Goal: Information Seeking & Learning: Learn about a topic

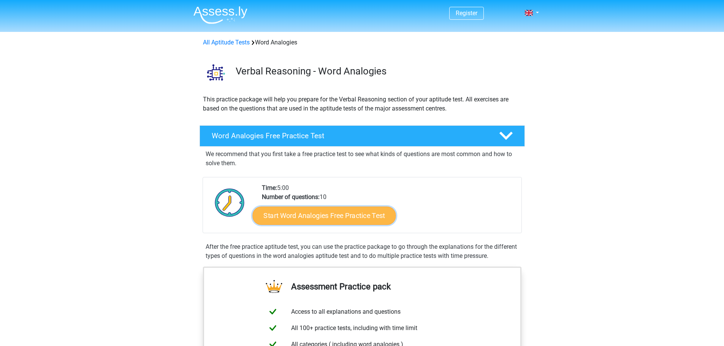
click at [307, 216] on link "Start Word Analogies Free Practice Test" at bounding box center [324, 215] width 143 height 18
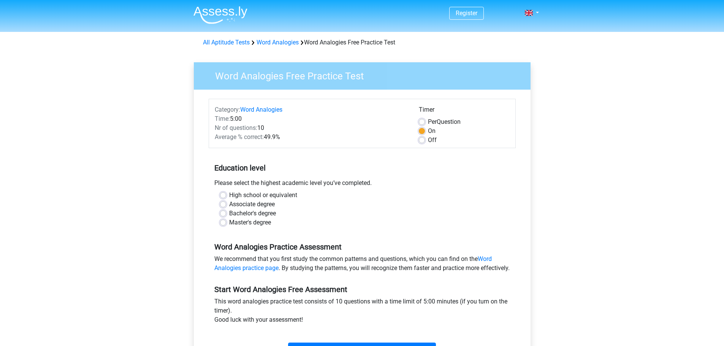
click at [263, 223] on label "Master's degree" at bounding box center [250, 222] width 42 height 9
click at [226, 223] on input "Master's degree" at bounding box center [223, 222] width 6 height 8
radio input "true"
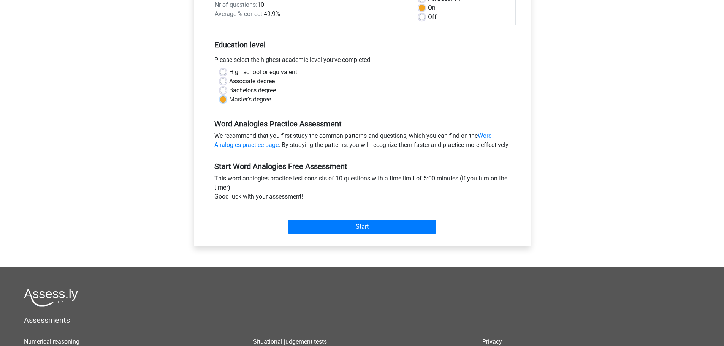
scroll to position [124, 0]
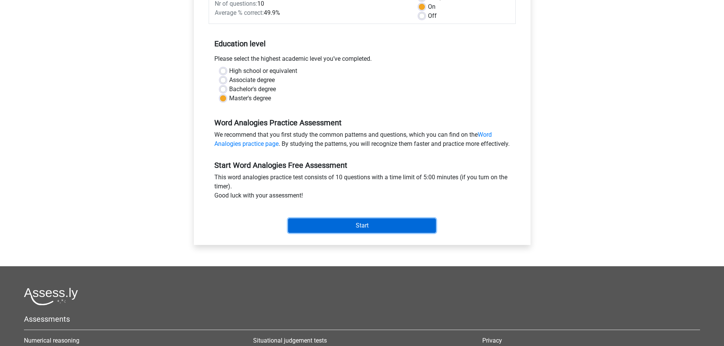
click at [377, 233] on input "Start" at bounding box center [362, 226] width 148 height 14
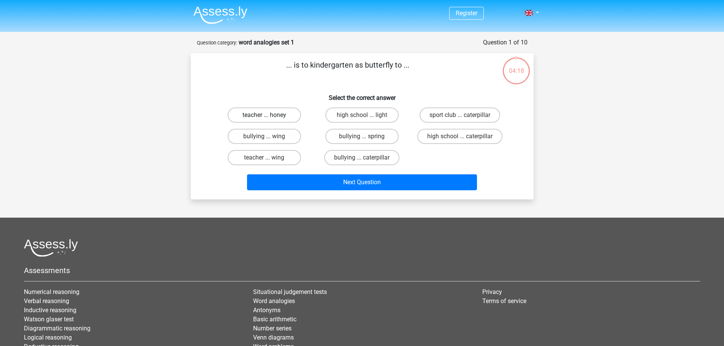
click at [284, 113] on label "teacher ... honey" at bounding box center [264, 115] width 73 height 15
click at [269, 115] on input "teacher ... honey" at bounding box center [266, 117] width 5 height 5
radio input "true"
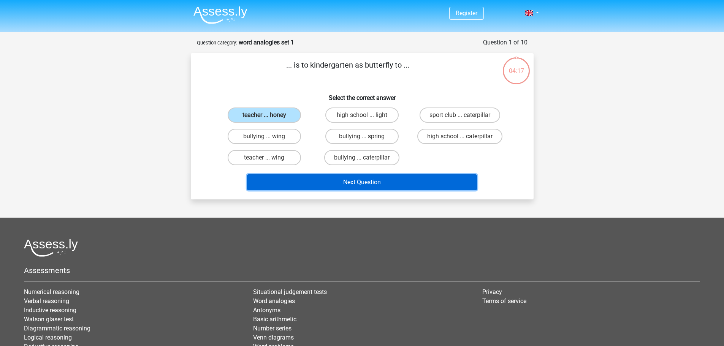
click at [374, 181] on button "Next Question" at bounding box center [362, 183] width 230 height 16
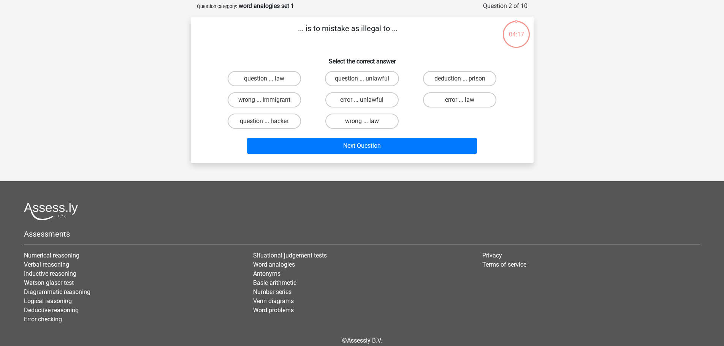
scroll to position [38, 0]
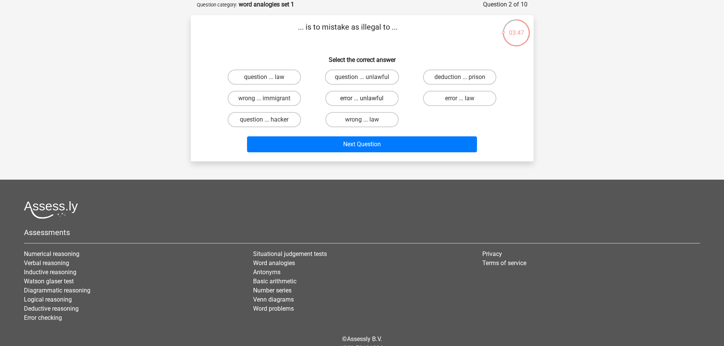
click at [380, 98] on label "error ... unlawful" at bounding box center [362, 98] width 73 height 15
click at [367, 98] on input "error ... unlawful" at bounding box center [364, 100] width 5 height 5
radio input "true"
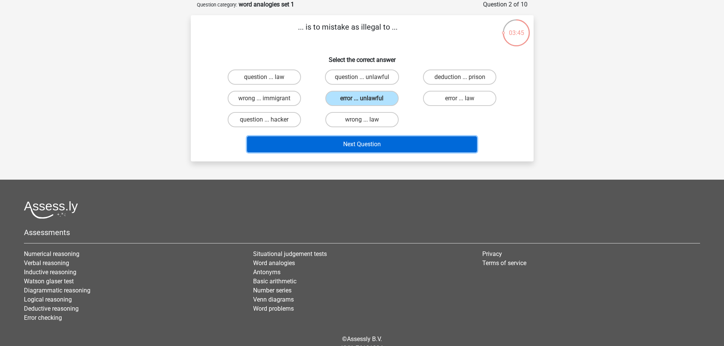
click at [379, 145] on button "Next Question" at bounding box center [362, 145] width 230 height 16
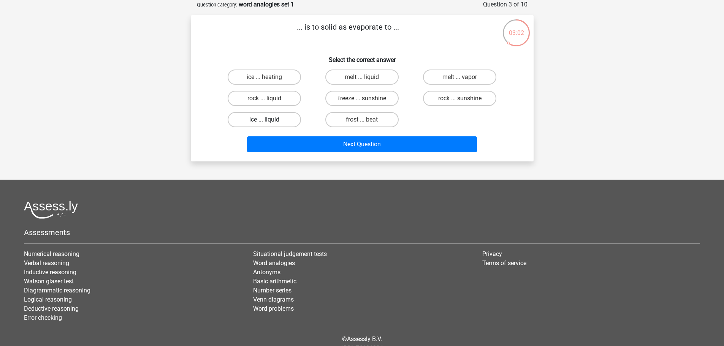
click at [269, 119] on label "ice ... liquid" at bounding box center [264, 119] width 73 height 15
click at [269, 120] on input "ice ... liquid" at bounding box center [266, 122] width 5 height 5
radio input "true"
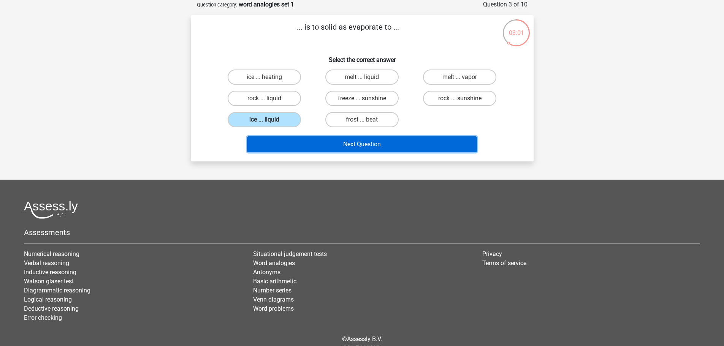
click at [364, 143] on button "Next Question" at bounding box center [362, 145] width 230 height 16
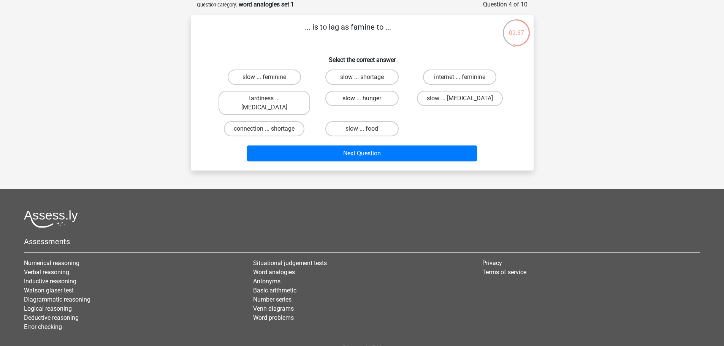
click at [361, 96] on label "slow ... hunger" at bounding box center [362, 98] width 73 height 15
click at [362, 98] on input "slow ... hunger" at bounding box center [364, 100] width 5 height 5
radio input "true"
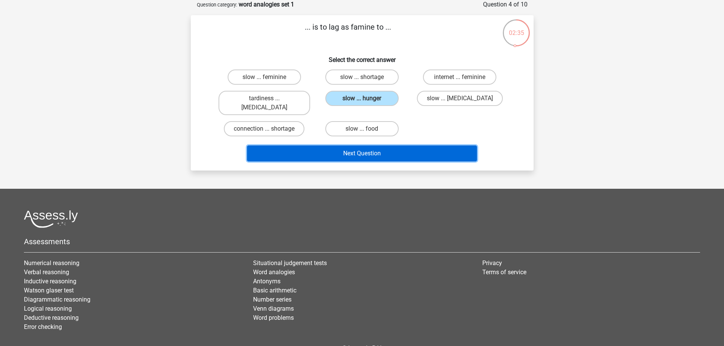
click at [366, 146] on button "Next Question" at bounding box center [362, 154] width 230 height 16
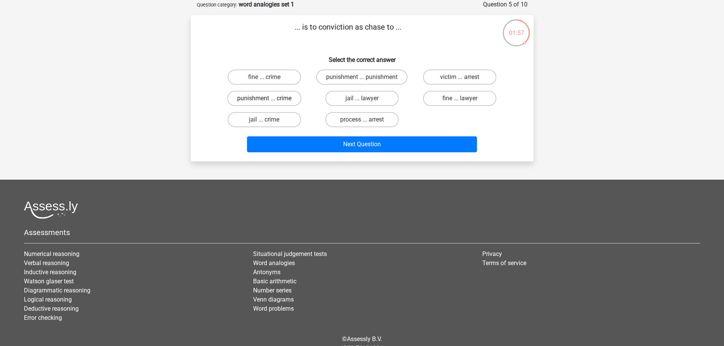
click at [281, 95] on label "punishment ... crime" at bounding box center [264, 98] width 74 height 15
click at [269, 98] on input "punishment ... crime" at bounding box center [266, 100] width 5 height 5
radio input "true"
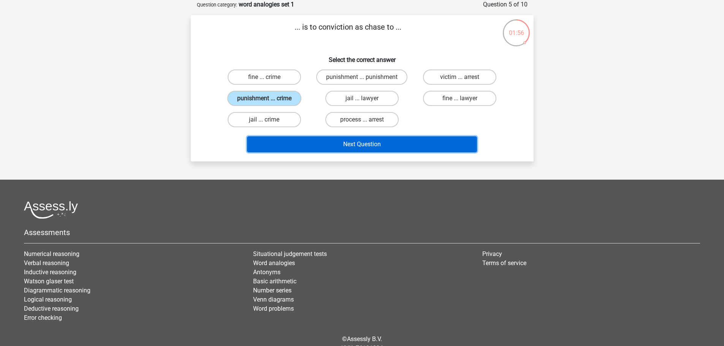
click at [354, 140] on button "Next Question" at bounding box center [362, 145] width 230 height 16
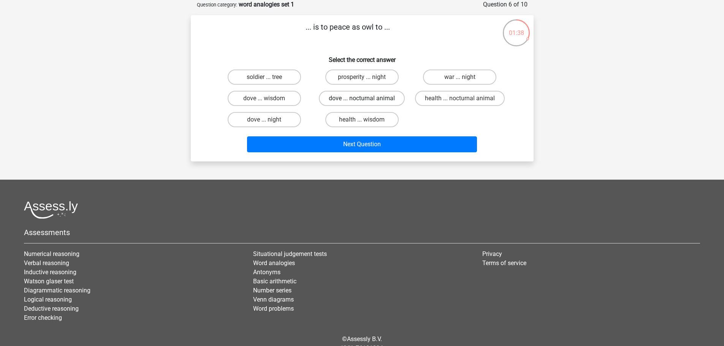
click at [373, 97] on label "dove ... nocturnal animal" at bounding box center [362, 98] width 86 height 15
click at [367, 98] on input "dove ... nocturnal animal" at bounding box center [364, 100] width 5 height 5
radio input "true"
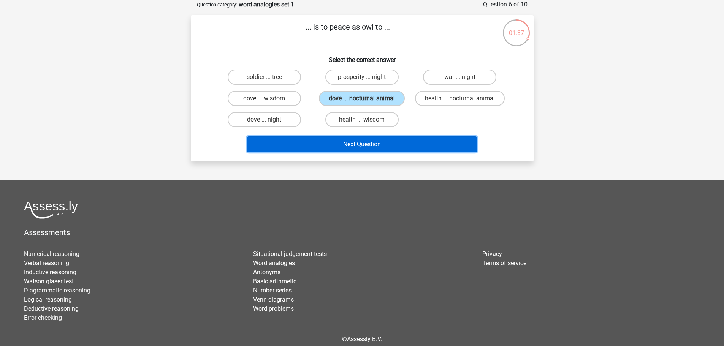
click at [374, 141] on button "Next Question" at bounding box center [362, 145] width 230 height 16
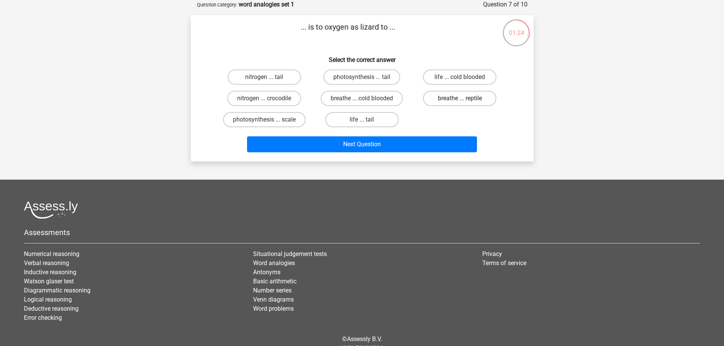
click at [455, 97] on label "breathe ... reptile" at bounding box center [459, 98] width 73 height 15
click at [460, 98] on input "breathe ... reptile" at bounding box center [462, 100] width 5 height 5
radio input "true"
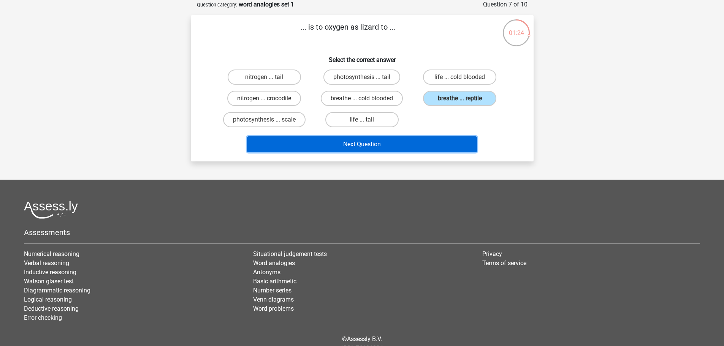
click at [374, 140] on button "Next Question" at bounding box center [362, 145] width 230 height 16
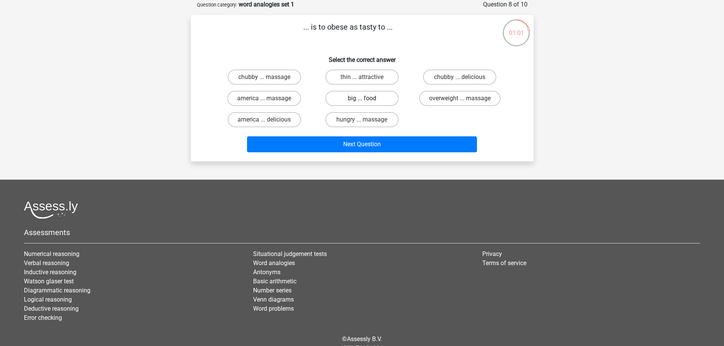
click at [368, 98] on label "big ... food" at bounding box center [362, 98] width 73 height 15
click at [367, 98] on input "big ... food" at bounding box center [364, 100] width 5 height 5
radio input "true"
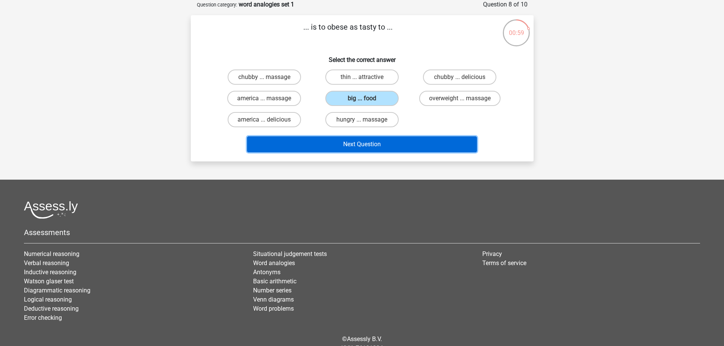
click at [372, 143] on button "Next Question" at bounding box center [362, 145] width 230 height 16
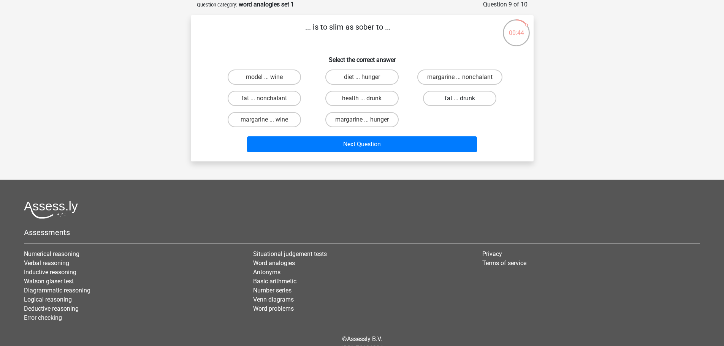
click at [461, 97] on label "fat ... drunk" at bounding box center [459, 98] width 73 height 15
click at [461, 98] on input "fat ... drunk" at bounding box center [462, 100] width 5 height 5
radio input "true"
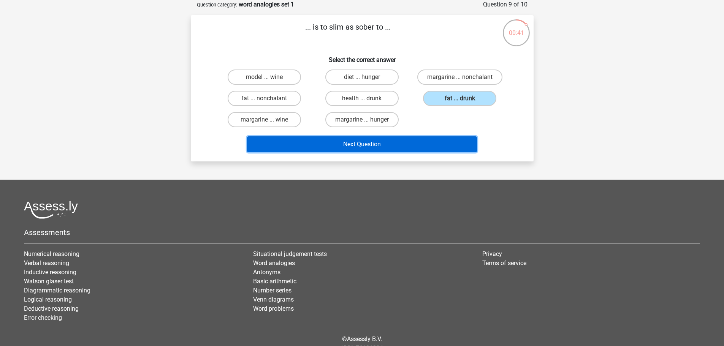
click at [378, 143] on button "Next Question" at bounding box center [362, 145] width 230 height 16
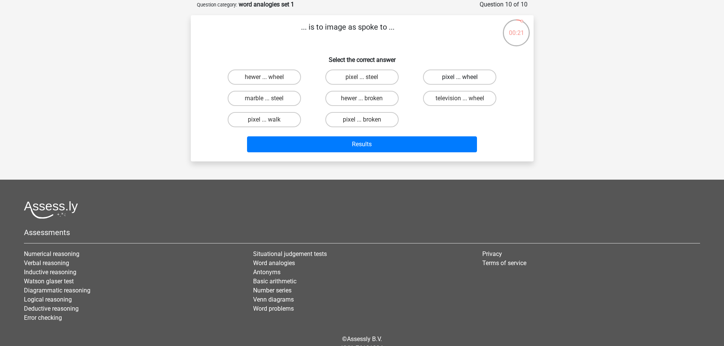
click at [461, 75] on label "pixel ... wheel" at bounding box center [459, 77] width 73 height 15
click at [461, 77] on input "pixel ... wheel" at bounding box center [462, 79] width 5 height 5
radio input "true"
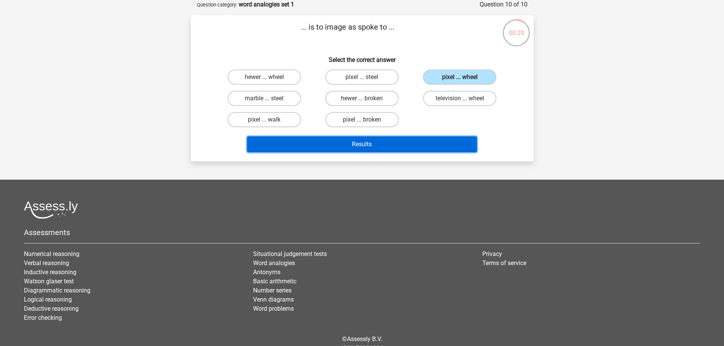
click at [369, 141] on button "Results" at bounding box center [362, 145] width 230 height 16
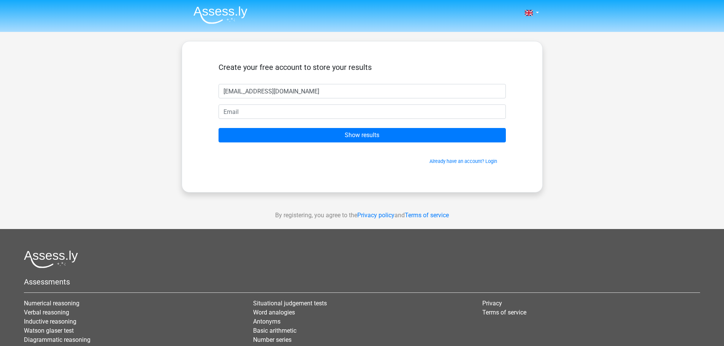
type input "[EMAIL_ADDRESS][DOMAIN_NAME]"
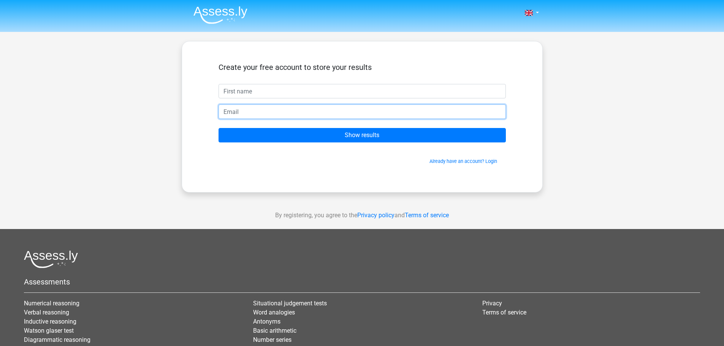
click at [288, 110] on input "email" at bounding box center [362, 112] width 287 height 14
paste input "[EMAIL_ADDRESS][DOMAIN_NAME]"
type input "[EMAIL_ADDRESS][DOMAIN_NAME]"
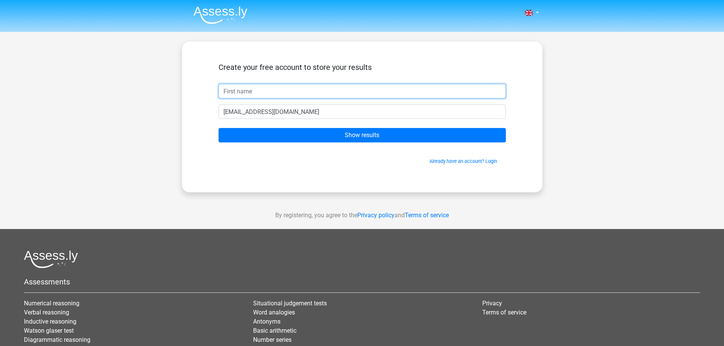
click at [297, 87] on input "text" at bounding box center [362, 91] width 287 height 14
type input "[PERSON_NAME]"
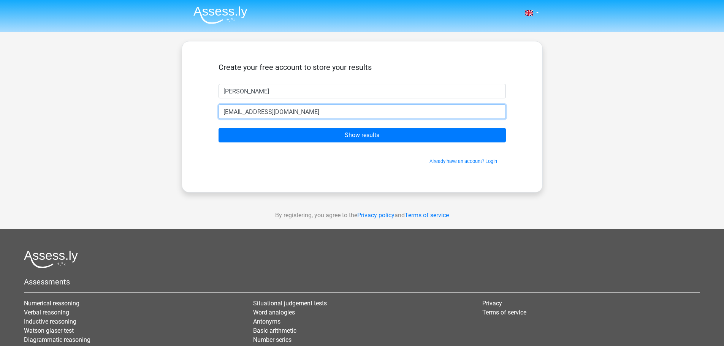
drag, startPoint x: 260, startPoint y: 111, endPoint x: 270, endPoint y: 108, distance: 10.2
click at [260, 111] on input "[EMAIL_ADDRESS][DOMAIN_NAME]" at bounding box center [362, 112] width 287 height 14
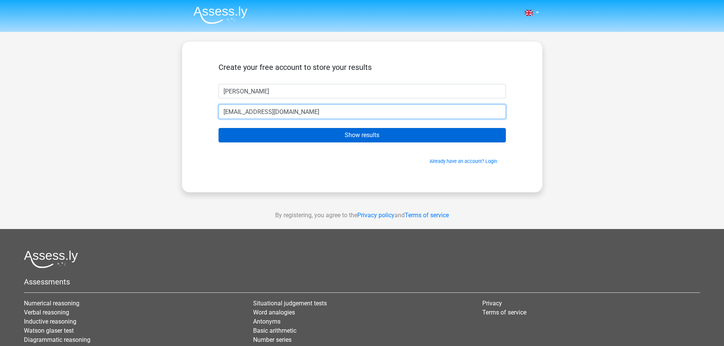
type input "[EMAIL_ADDRESS][DOMAIN_NAME]"
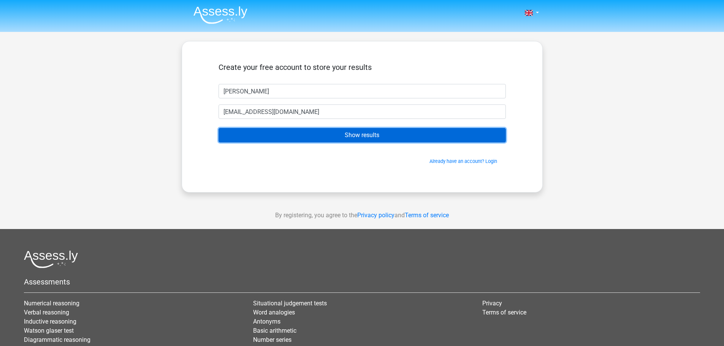
click at [370, 135] on input "Show results" at bounding box center [362, 135] width 287 height 14
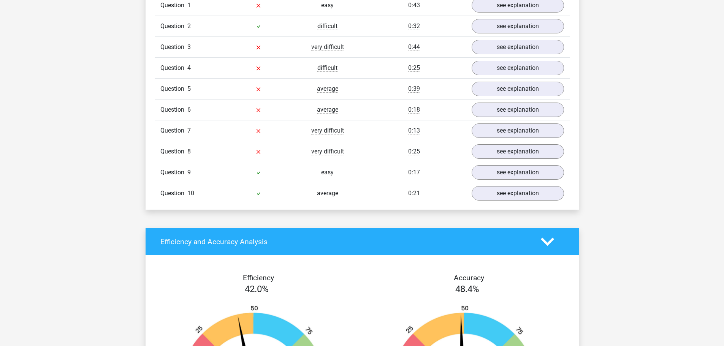
scroll to position [423, 0]
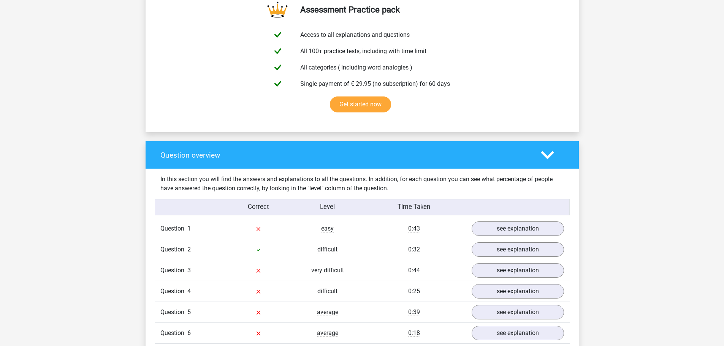
click at [176, 229] on span "Question" at bounding box center [173, 228] width 27 height 9
click at [515, 225] on link "see explanation" at bounding box center [518, 229] width 106 height 17
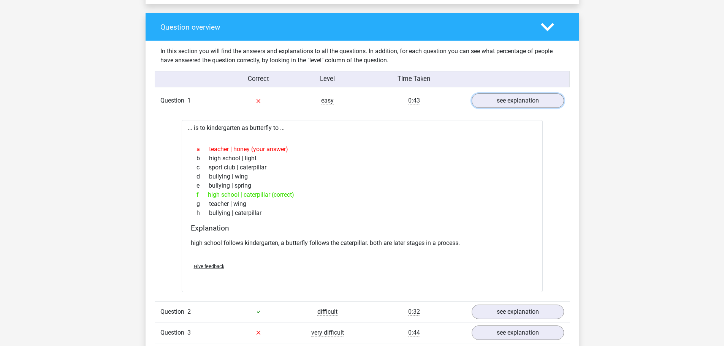
scroll to position [584, 0]
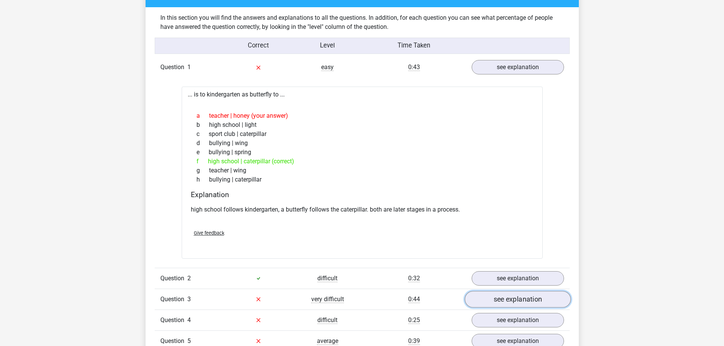
click at [515, 301] on link "see explanation" at bounding box center [518, 299] width 106 height 17
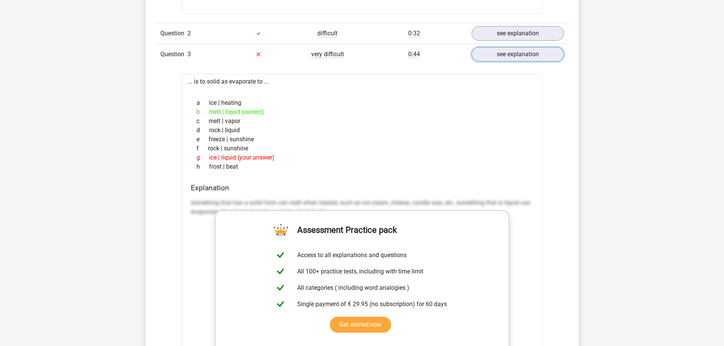
scroll to position [855, 0]
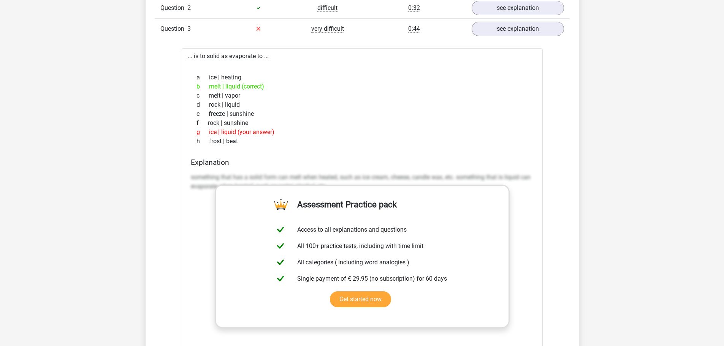
click at [431, 79] on div "a ice | heating" at bounding box center [362, 77] width 343 height 9
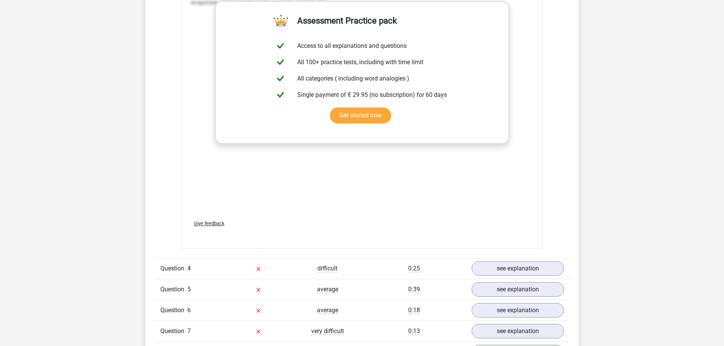
scroll to position [1054, 0]
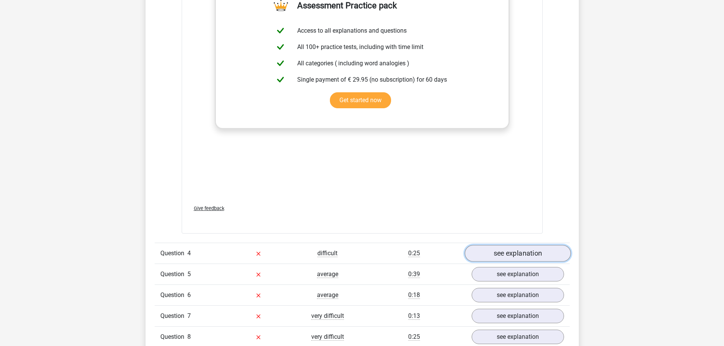
click at [519, 253] on link "see explanation" at bounding box center [518, 253] width 106 height 17
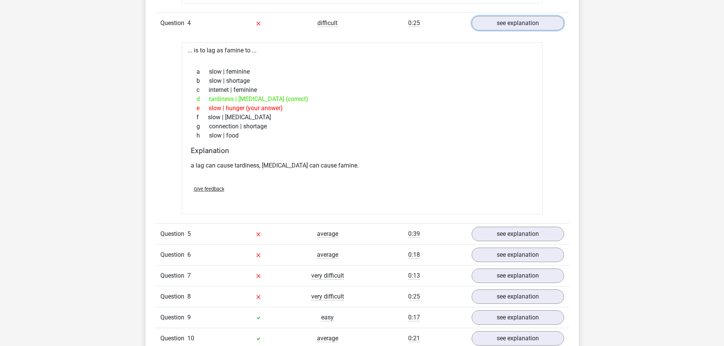
scroll to position [1287, 0]
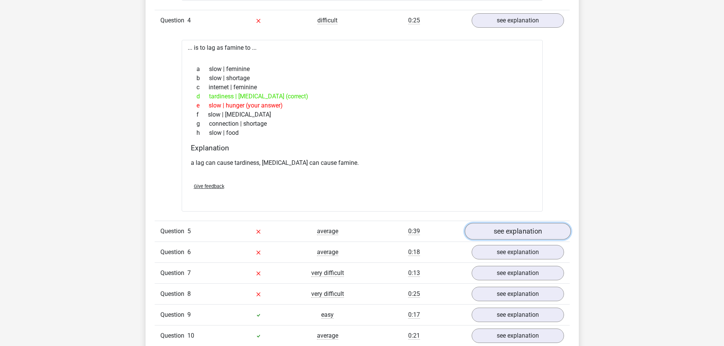
click at [522, 230] on link "see explanation" at bounding box center [518, 231] width 106 height 17
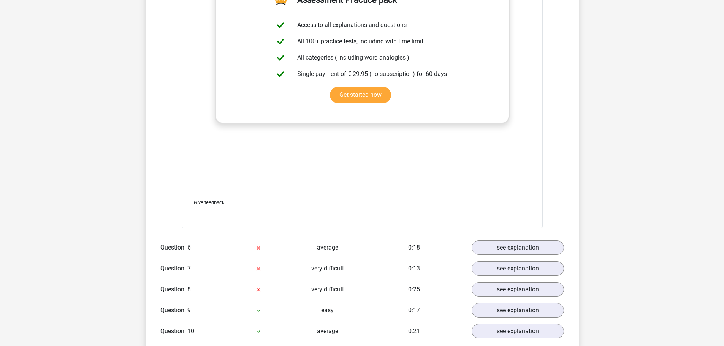
scroll to position [1701, 0]
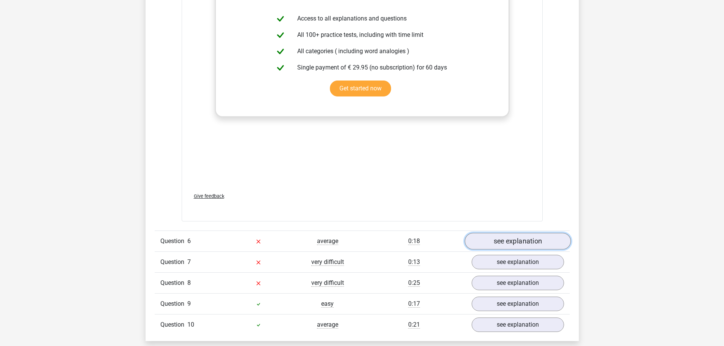
click at [517, 240] on link "see explanation" at bounding box center [518, 241] width 106 height 17
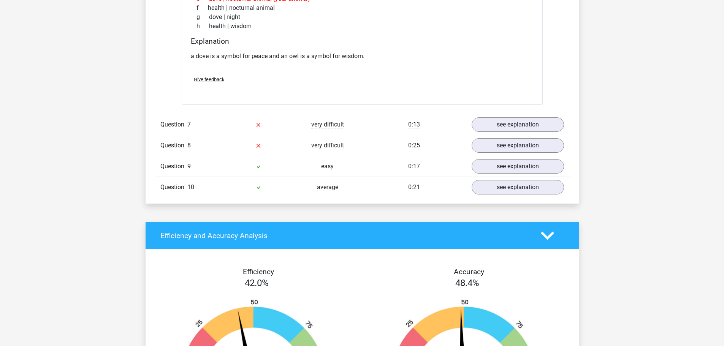
scroll to position [2033, 0]
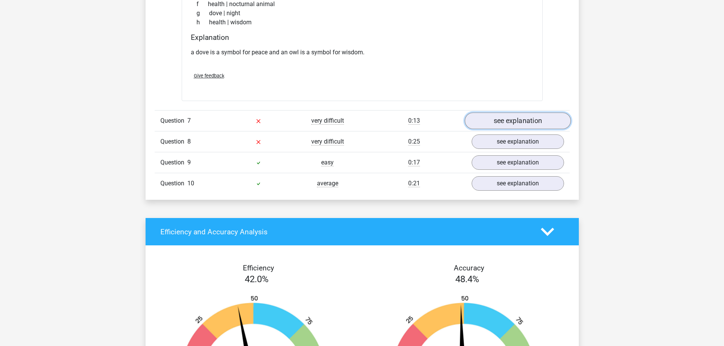
click at [519, 119] on link "see explanation" at bounding box center [518, 121] width 106 height 17
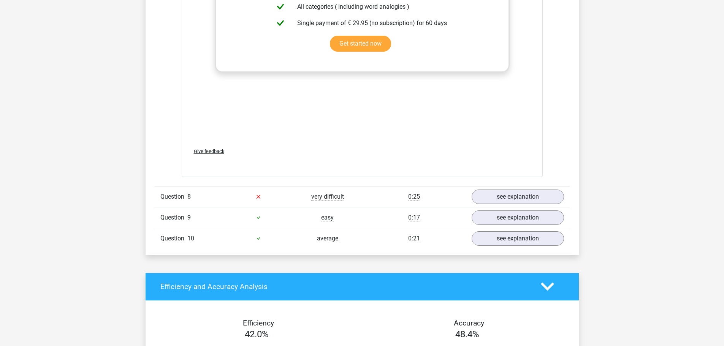
scroll to position [2413, 0]
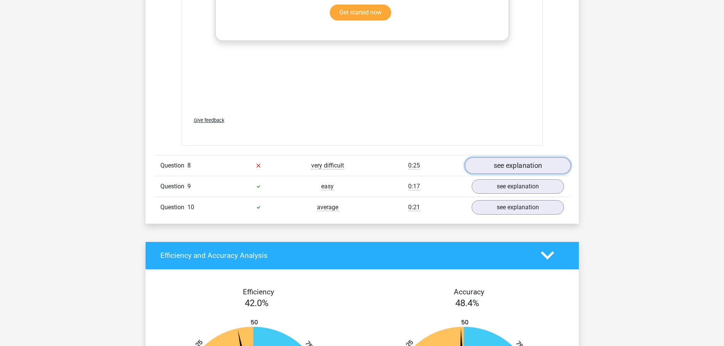
click at [492, 164] on link "see explanation" at bounding box center [518, 165] width 106 height 17
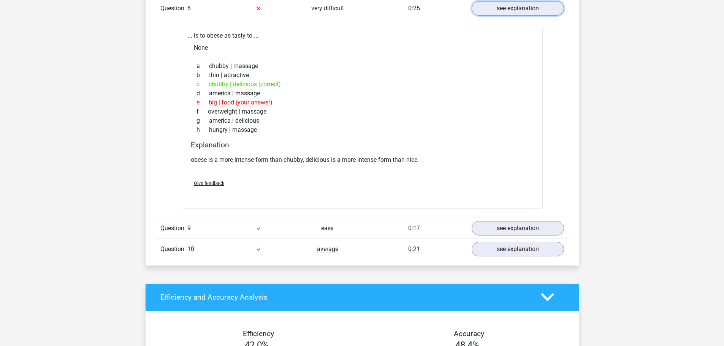
scroll to position [2578, 0]
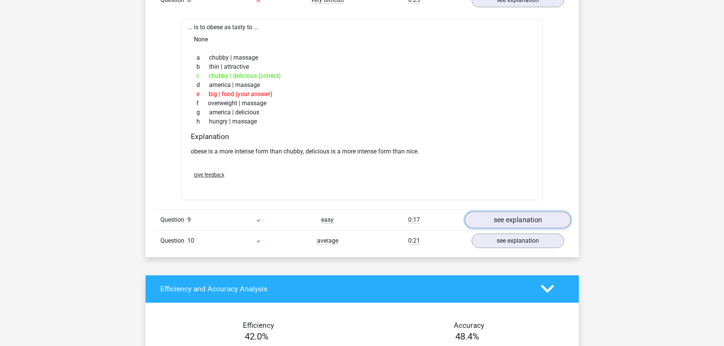
click at [512, 221] on link "see explanation" at bounding box center [518, 220] width 106 height 17
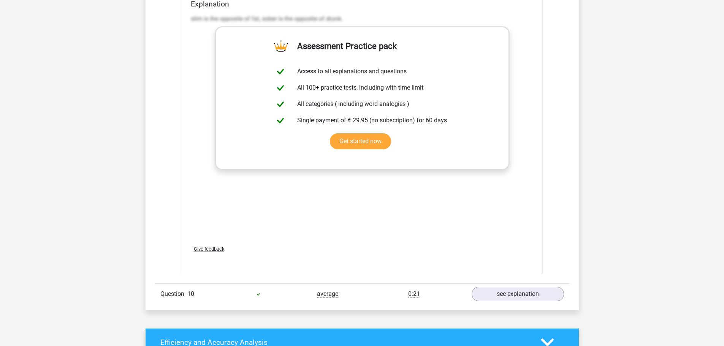
scroll to position [2937, 0]
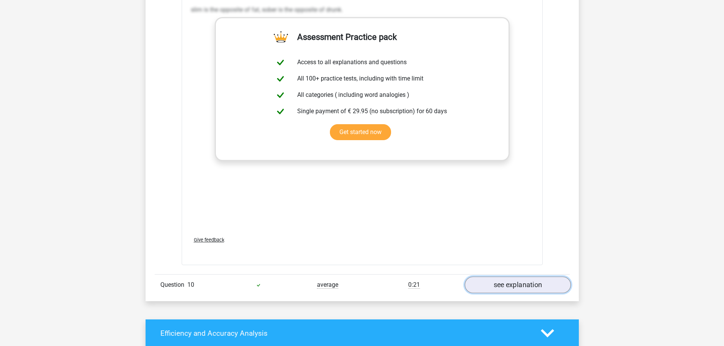
click at [536, 286] on link "see explanation" at bounding box center [518, 285] width 106 height 17
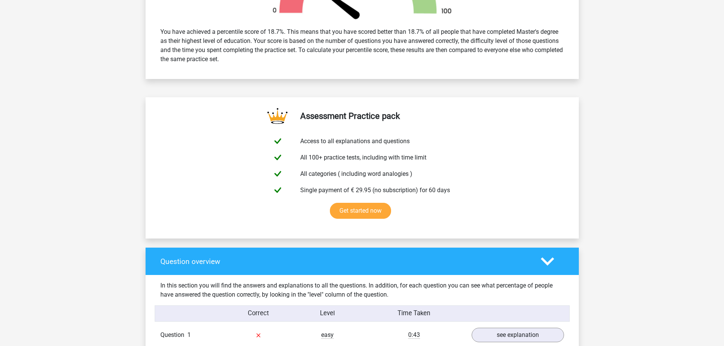
scroll to position [214, 0]
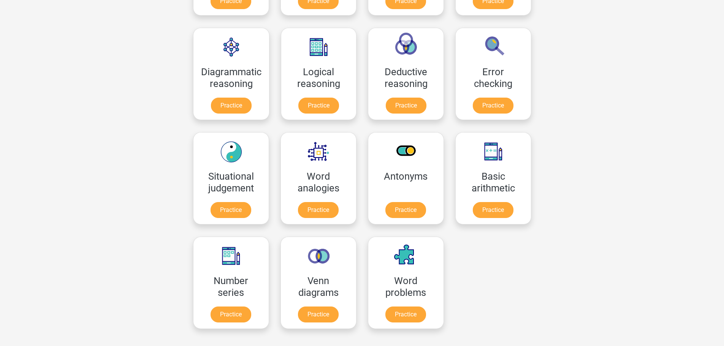
scroll to position [255, 0]
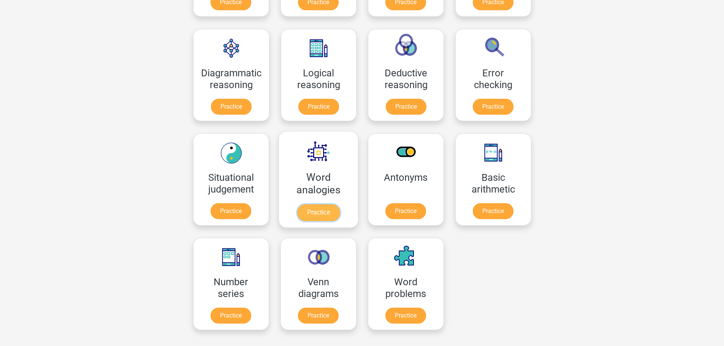
click at [322, 211] on link "Practice" at bounding box center [318, 213] width 43 height 17
click at [407, 309] on link "Practice" at bounding box center [405, 317] width 43 height 17
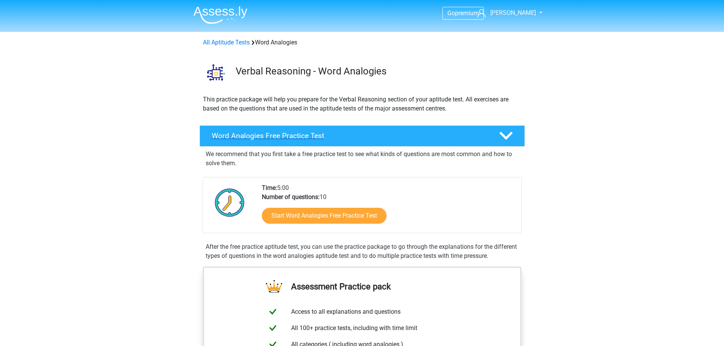
click at [505, 132] on icon at bounding box center [506, 135] width 13 height 13
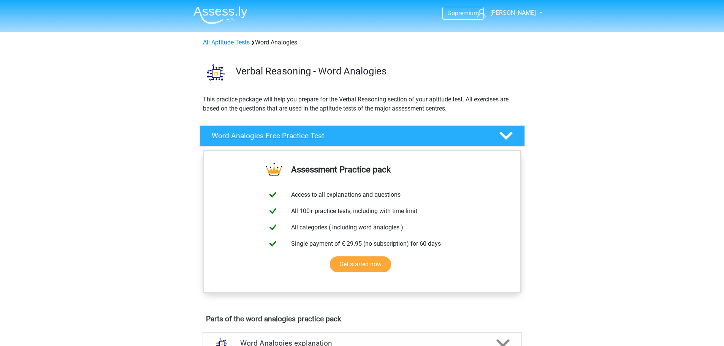
click at [505, 132] on icon at bounding box center [506, 135] width 13 height 13
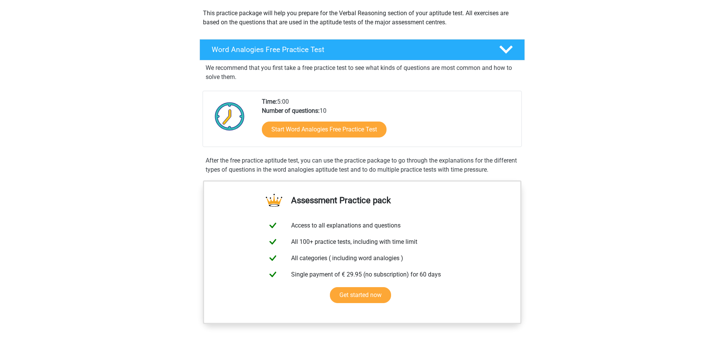
scroll to position [86, 0]
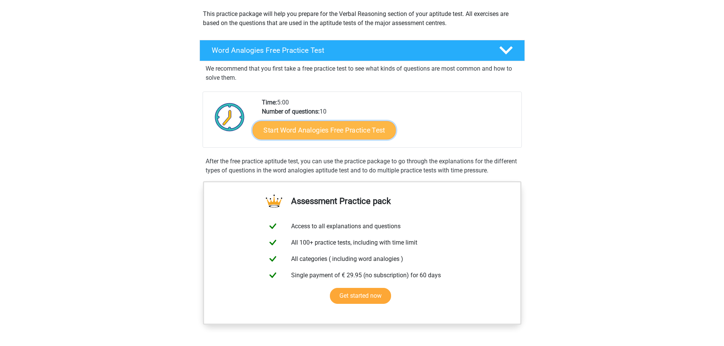
click at [340, 130] on link "Start Word Analogies Free Practice Test" at bounding box center [324, 130] width 143 height 18
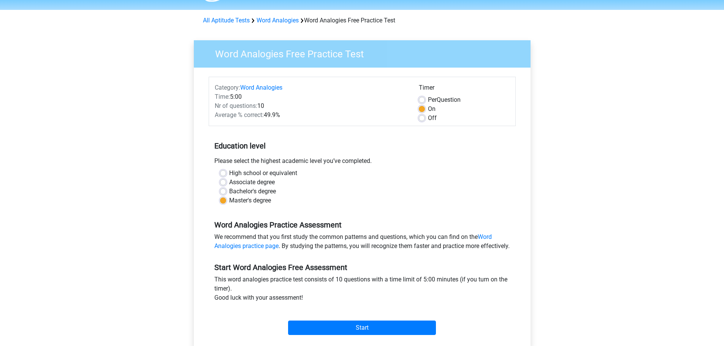
scroll to position [32, 0]
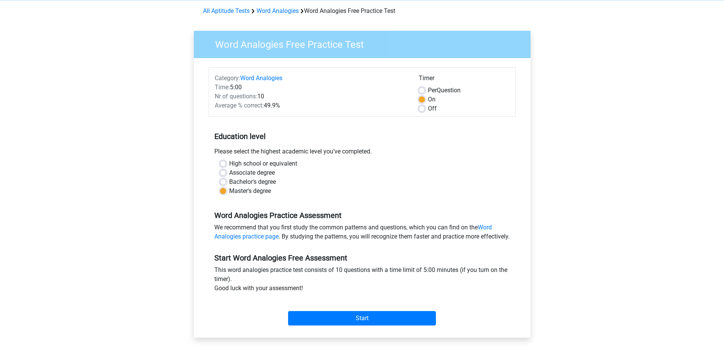
click at [428, 91] on label "Per Question" at bounding box center [444, 90] width 33 height 9
click at [423, 91] on input "Per Question" at bounding box center [422, 90] width 6 height 8
radio input "true"
click at [362, 326] on input "Start" at bounding box center [362, 318] width 148 height 14
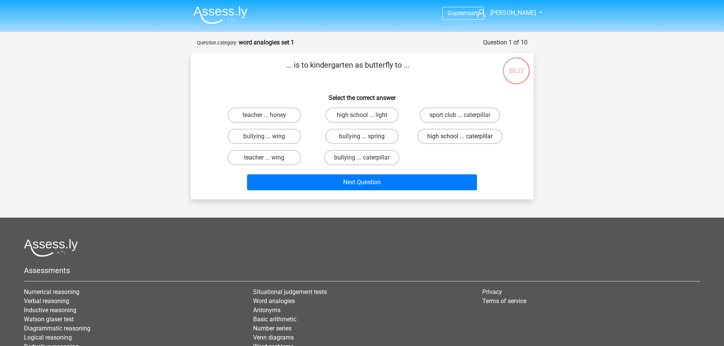
click at [484, 134] on label "high school ... caterpillar" at bounding box center [460, 136] width 85 height 15
click at [465, 137] on input "high school ... caterpillar" at bounding box center [462, 139] width 5 height 5
radio input "true"
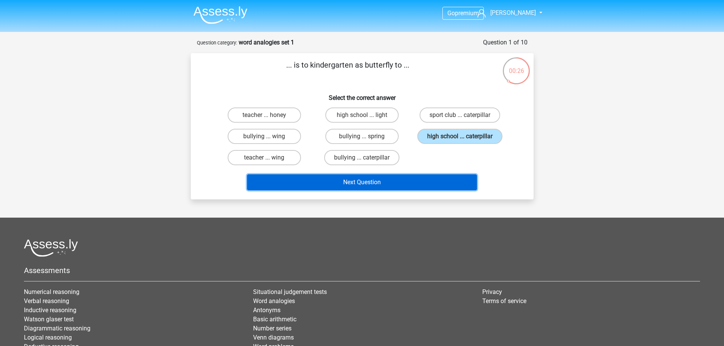
click at [357, 182] on button "Next Question" at bounding box center [362, 183] width 230 height 16
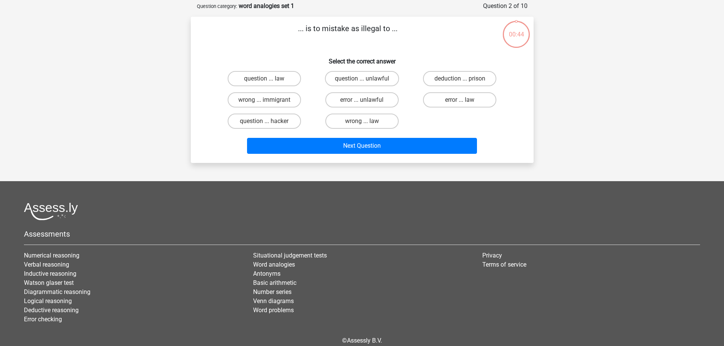
scroll to position [38, 0]
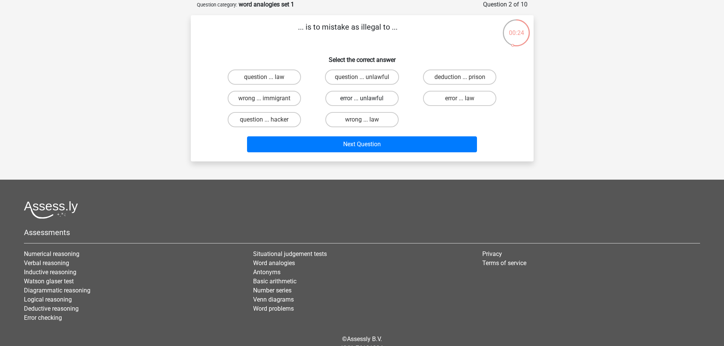
click at [380, 97] on label "error ... unlawful" at bounding box center [362, 98] width 73 height 15
click at [367, 98] on input "error ... unlawful" at bounding box center [364, 100] width 5 height 5
radio input "true"
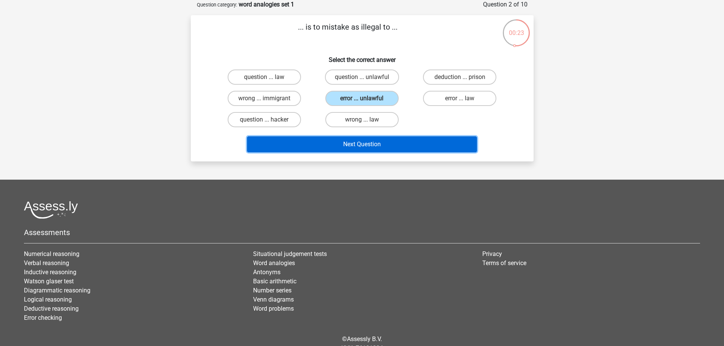
click at [372, 139] on button "Next Question" at bounding box center [362, 145] width 230 height 16
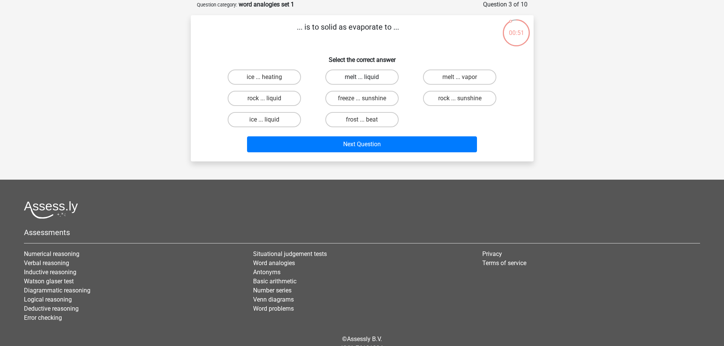
click at [380, 76] on label "melt ... liquid" at bounding box center [362, 77] width 73 height 15
click at [367, 77] on input "melt ... liquid" at bounding box center [364, 79] width 5 height 5
radio input "true"
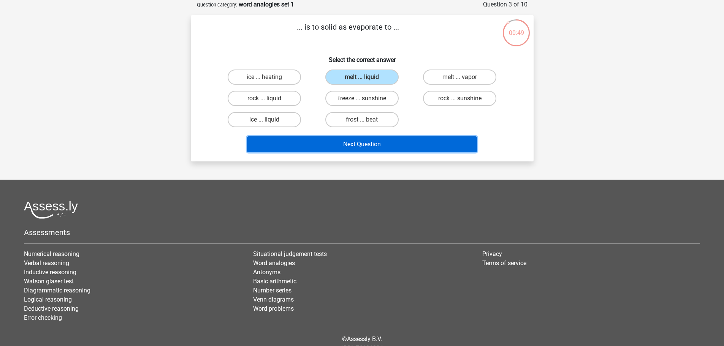
click at [377, 143] on button "Next Question" at bounding box center [362, 145] width 230 height 16
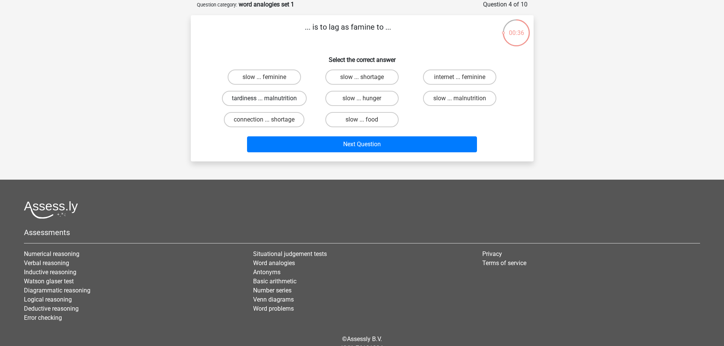
click at [271, 99] on label "tardiness ... malnutrition" at bounding box center [264, 98] width 85 height 15
click at [269, 99] on input "tardiness ... malnutrition" at bounding box center [266, 100] width 5 height 5
radio input "true"
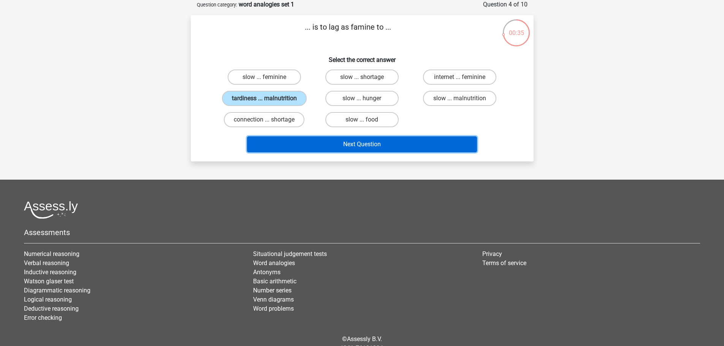
click at [356, 140] on button "Next Question" at bounding box center [362, 145] width 230 height 16
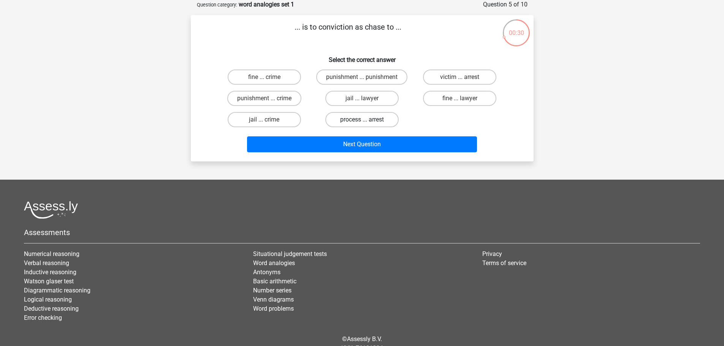
click at [365, 115] on label "process ... arrest" at bounding box center [362, 119] width 73 height 15
click at [365, 120] on input "process ... arrest" at bounding box center [364, 122] width 5 height 5
radio input "true"
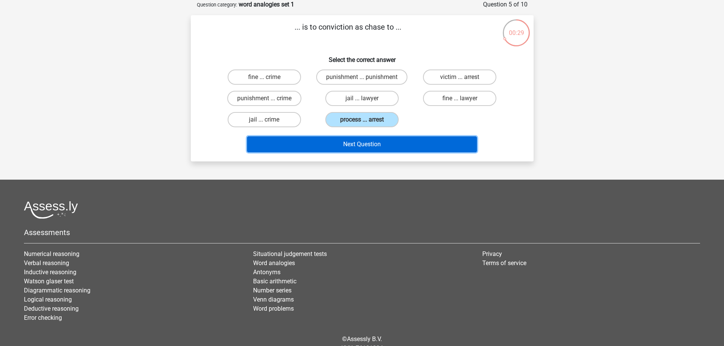
click at [361, 142] on button "Next Question" at bounding box center [362, 145] width 230 height 16
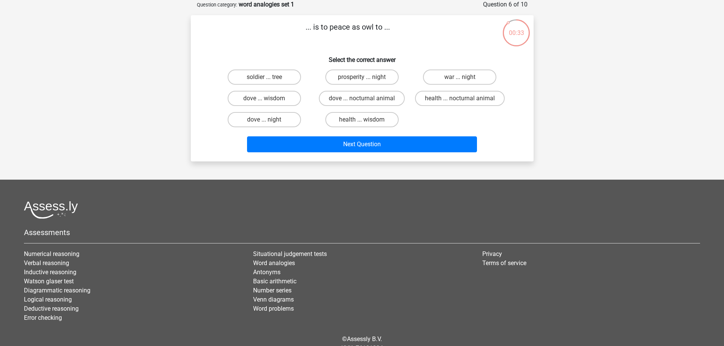
click at [268, 99] on input "dove ... wisdom" at bounding box center [266, 100] width 5 height 5
radio input "true"
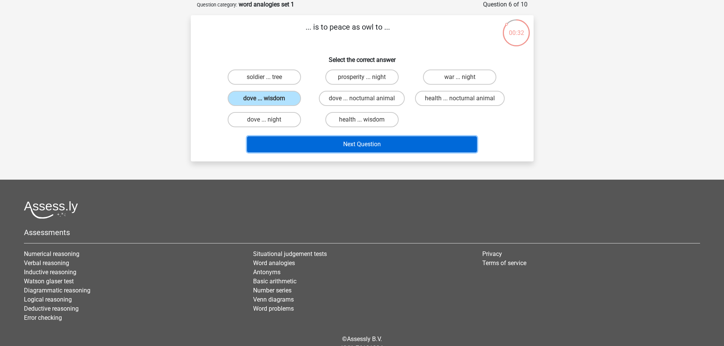
click at [372, 141] on button "Next Question" at bounding box center [362, 145] width 230 height 16
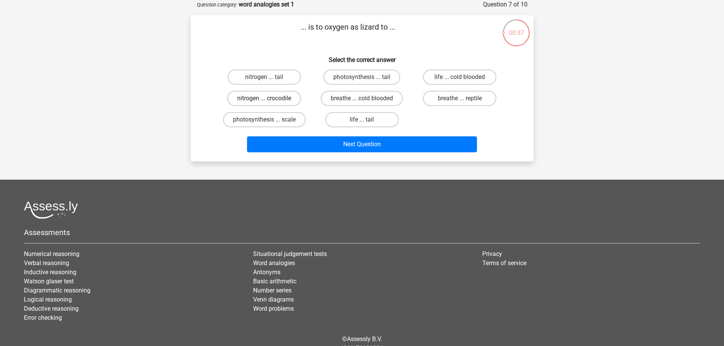
click at [271, 97] on label "nitrogen ... crocodile" at bounding box center [264, 98] width 74 height 15
click at [269, 98] on input "nitrogen ... crocodile" at bounding box center [266, 100] width 5 height 5
radio input "true"
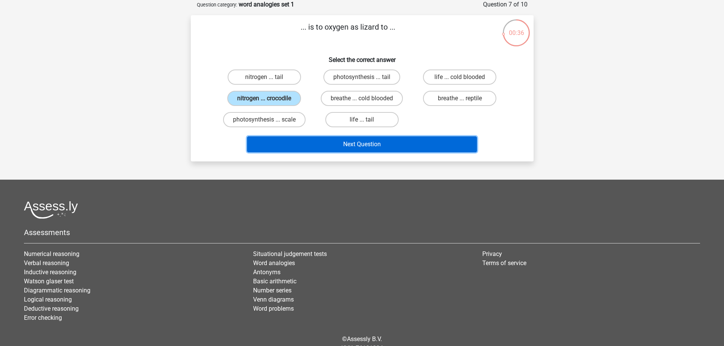
click at [347, 145] on button "Next Question" at bounding box center [362, 145] width 230 height 16
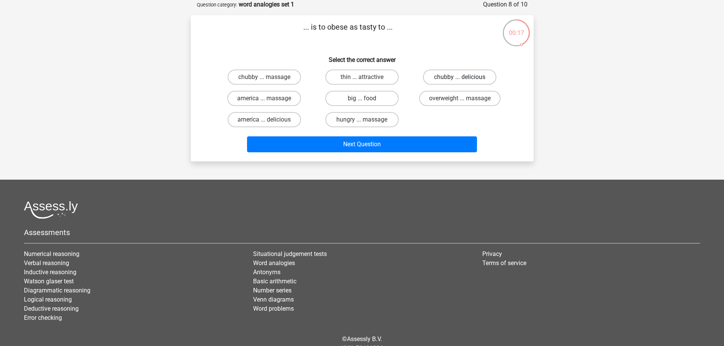
click at [461, 76] on label "chubby ... delicious" at bounding box center [459, 77] width 73 height 15
click at [461, 77] on input "chubby ... delicious" at bounding box center [462, 79] width 5 height 5
radio input "true"
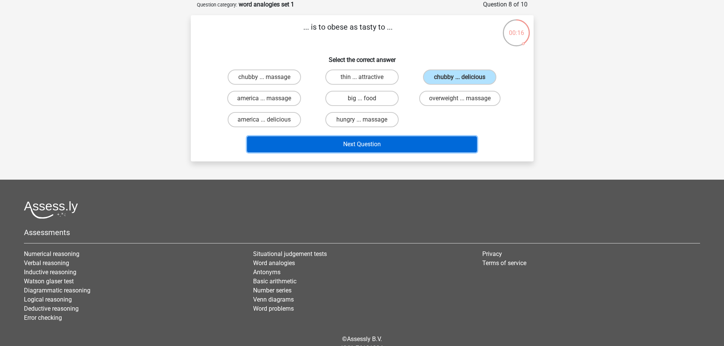
click at [388, 140] on button "Next Question" at bounding box center [362, 145] width 230 height 16
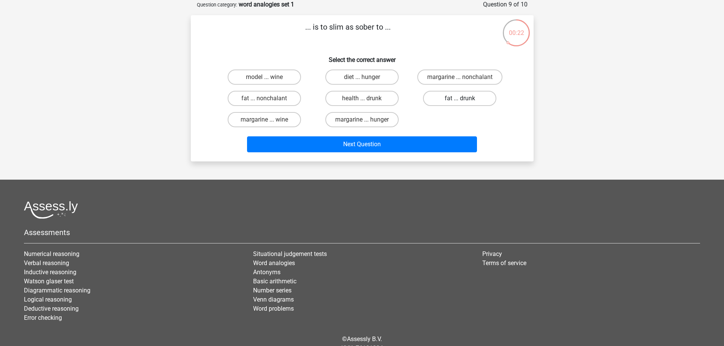
click at [446, 98] on label "fat ... drunk" at bounding box center [459, 98] width 73 height 15
click at [460, 98] on input "fat ... drunk" at bounding box center [462, 100] width 5 height 5
radio input "true"
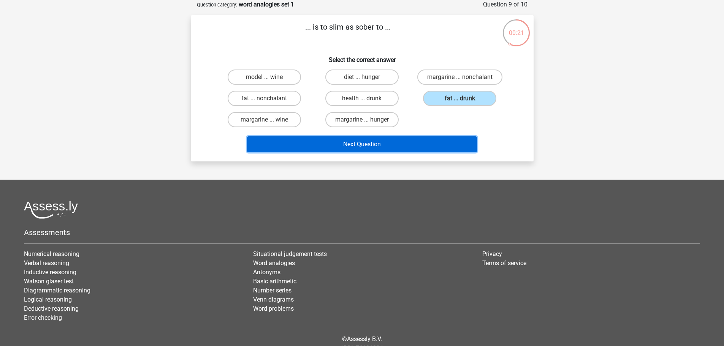
click at [367, 140] on button "Next Question" at bounding box center [362, 145] width 230 height 16
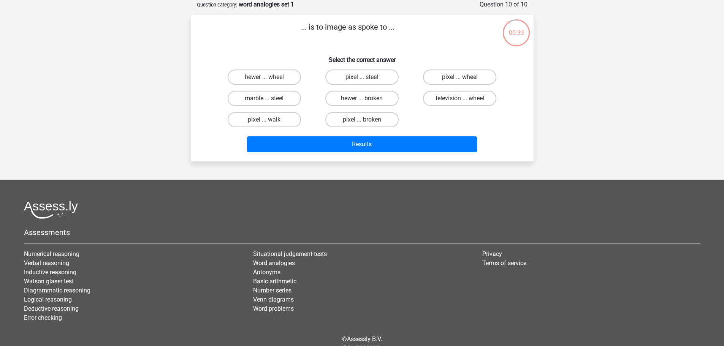
click at [469, 77] on label "pixel ... wheel" at bounding box center [459, 77] width 73 height 15
click at [465, 77] on input "pixel ... wheel" at bounding box center [462, 79] width 5 height 5
radio input "true"
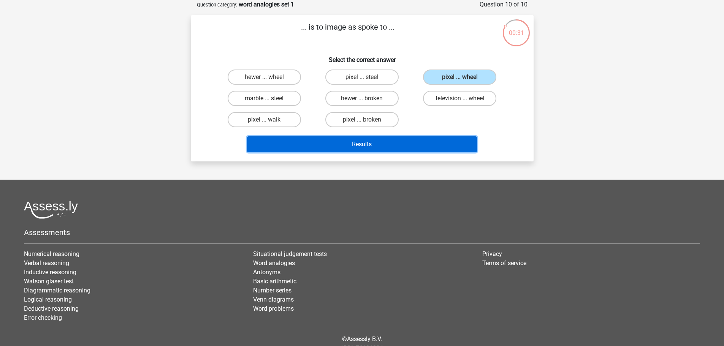
click at [381, 144] on button "Results" at bounding box center [362, 145] width 230 height 16
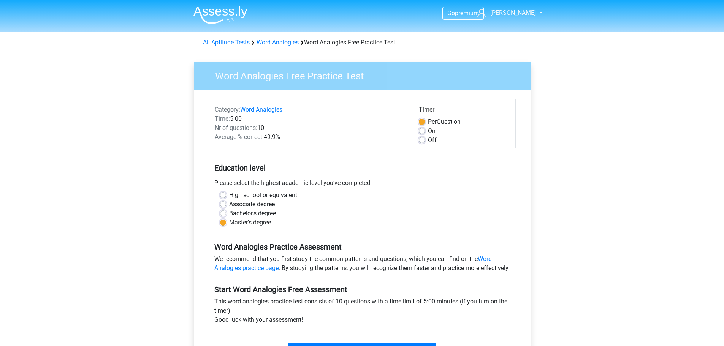
scroll to position [32, 0]
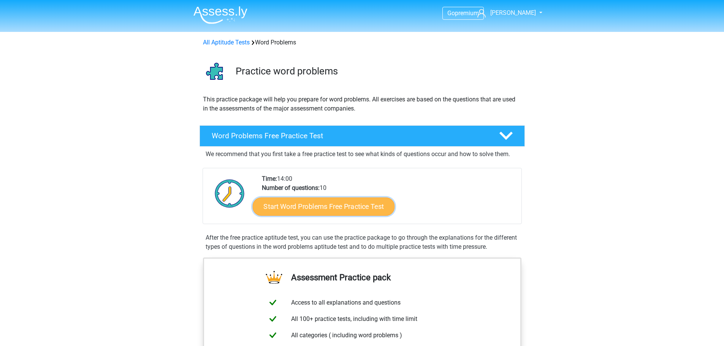
click at [330, 205] on link "Start Word Problems Free Practice Test" at bounding box center [324, 206] width 142 height 18
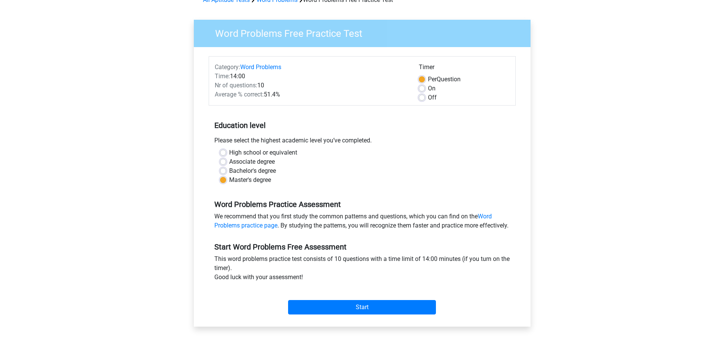
scroll to position [43, 0]
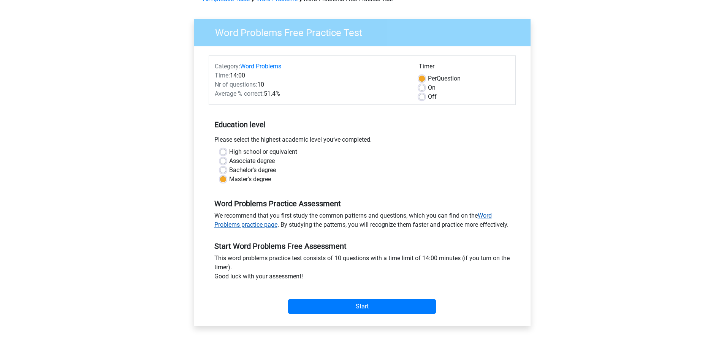
click at [253, 223] on link "Word Problems practice page" at bounding box center [353, 220] width 278 height 16
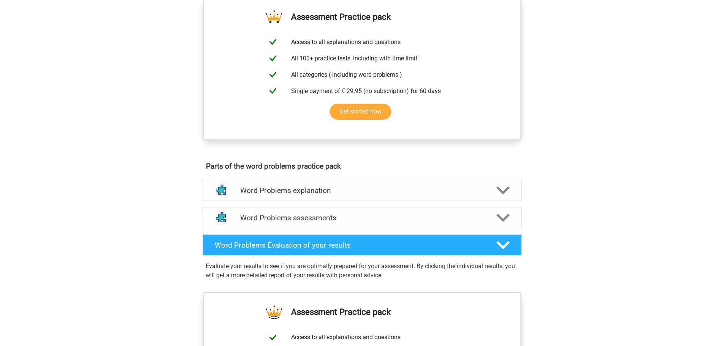
scroll to position [288, 0]
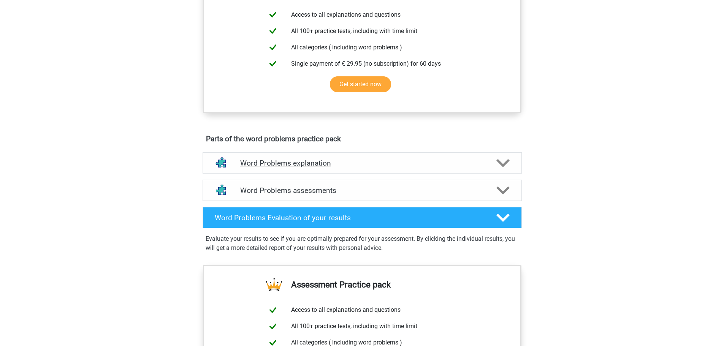
click at [502, 163] on polygon at bounding box center [503, 163] width 13 height 8
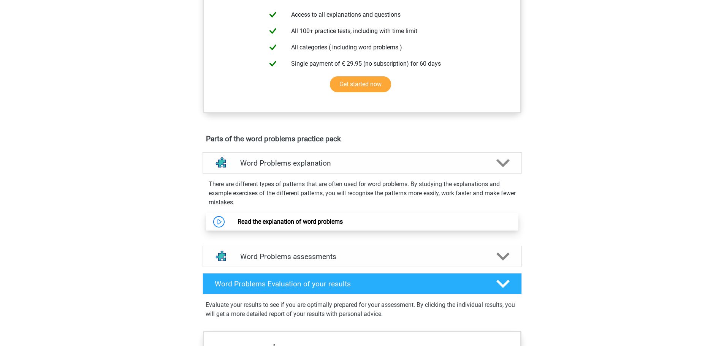
click at [315, 221] on link "Read the explanation of word problems" at bounding box center [290, 221] width 105 height 7
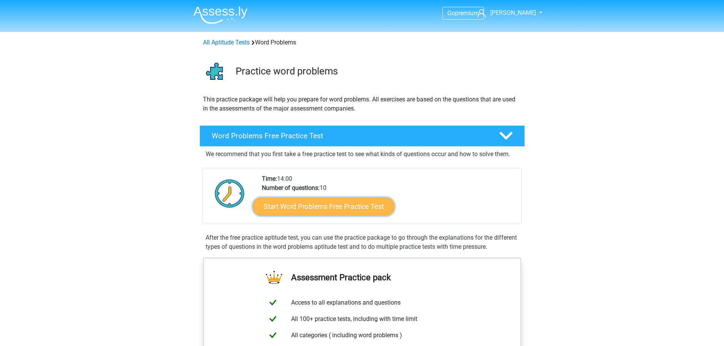
click at [328, 208] on link "Start Word Problems Free Practice Test" at bounding box center [324, 206] width 142 height 18
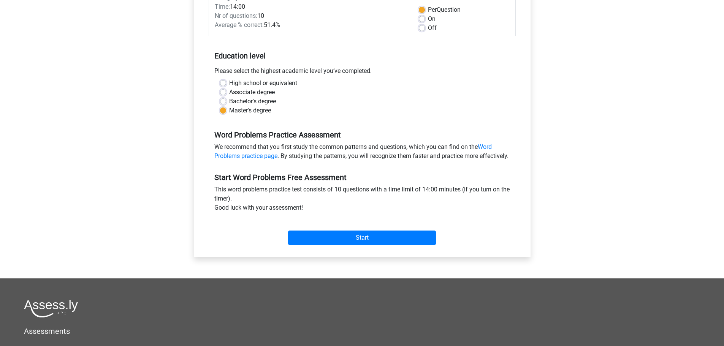
scroll to position [128, 0]
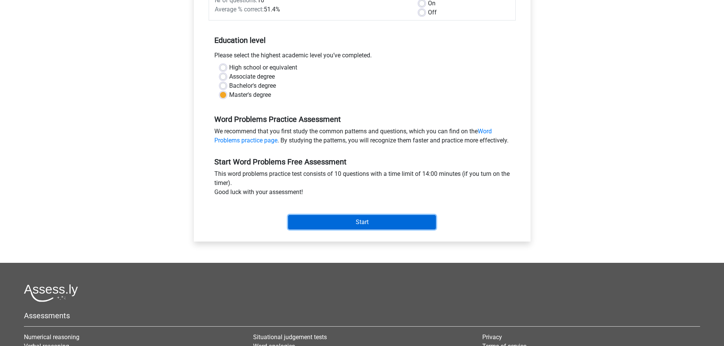
click at [359, 230] on input "Start" at bounding box center [362, 222] width 148 height 14
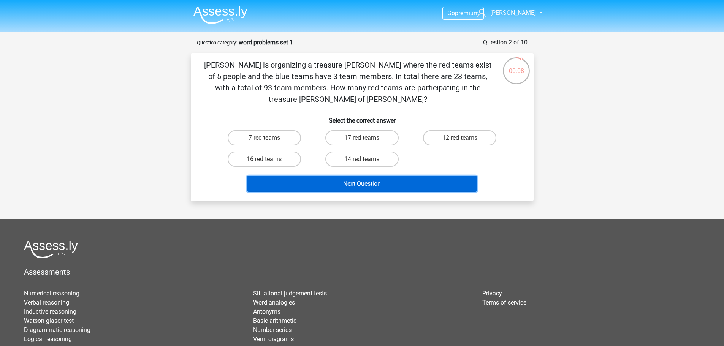
click at [378, 176] on button "Next Question" at bounding box center [362, 184] width 230 height 16
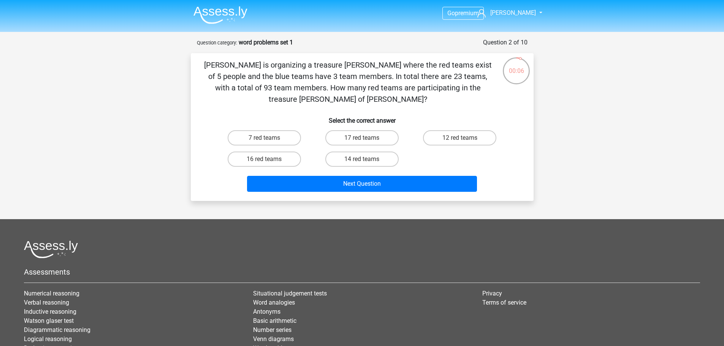
click at [307, 98] on div "Chris is organizing a treasure hunt where the red teams exist of 5 people and t…" at bounding box center [362, 127] width 337 height 136
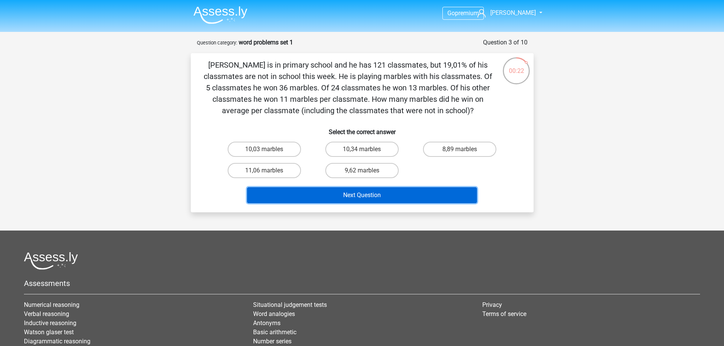
click at [370, 194] on button "Next Question" at bounding box center [362, 195] width 230 height 16
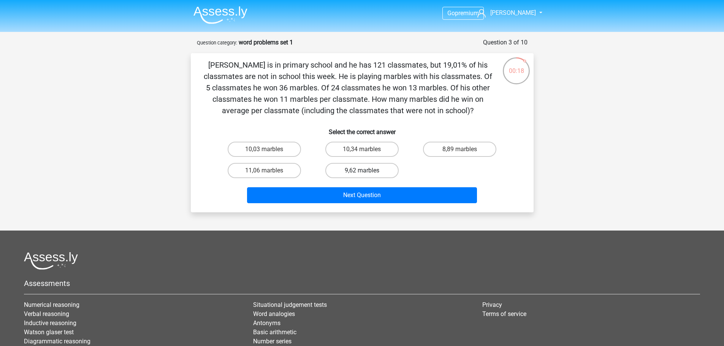
click at [367, 172] on label "9,62 marbles" at bounding box center [362, 170] width 73 height 15
click at [367, 172] on input "9,62 marbles" at bounding box center [364, 173] width 5 height 5
radio input "true"
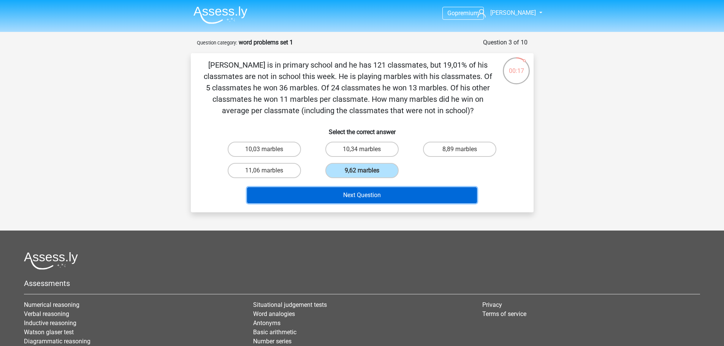
click at [370, 195] on button "Next Question" at bounding box center [362, 195] width 230 height 16
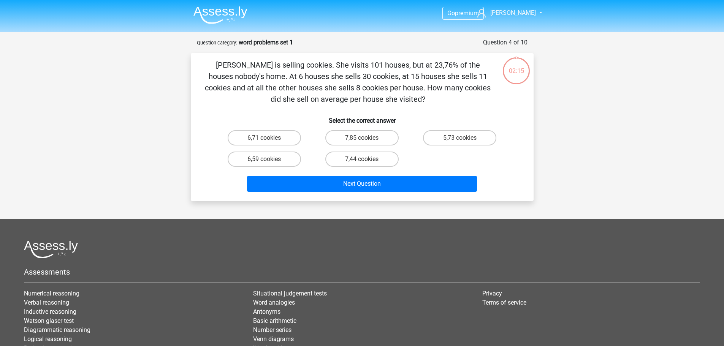
scroll to position [38, 0]
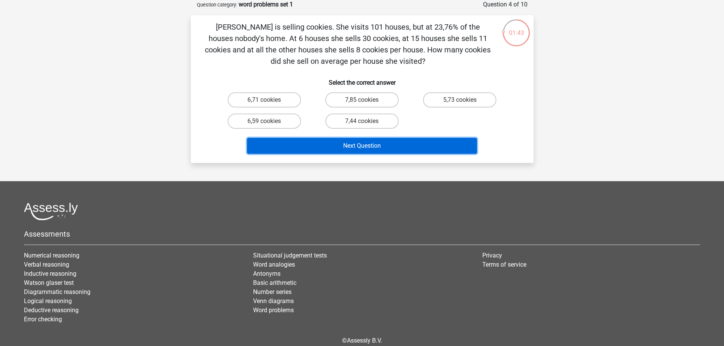
click at [364, 145] on button "Next Question" at bounding box center [362, 146] width 230 height 16
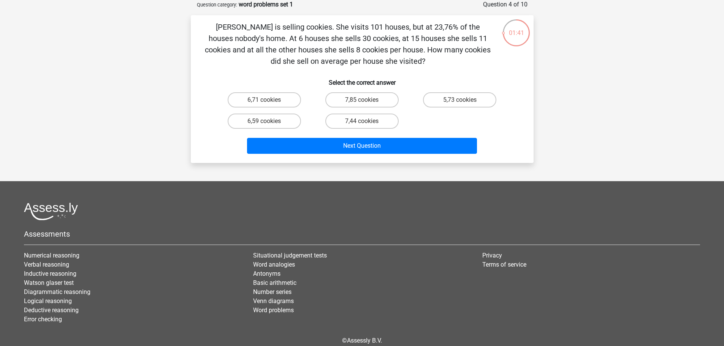
click at [367, 121] on input "7,44 cookies" at bounding box center [364, 123] width 5 height 5
radio input "true"
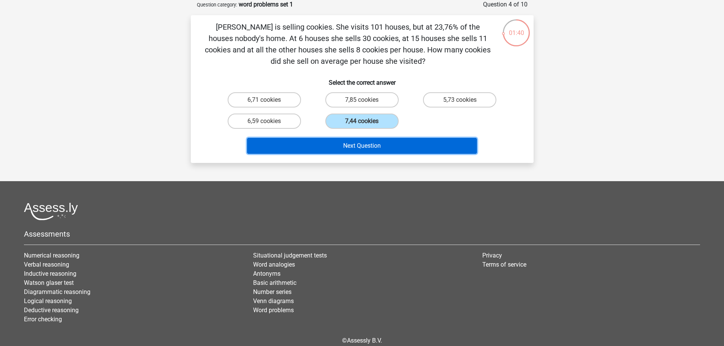
click at [368, 143] on button "Next Question" at bounding box center [362, 146] width 230 height 16
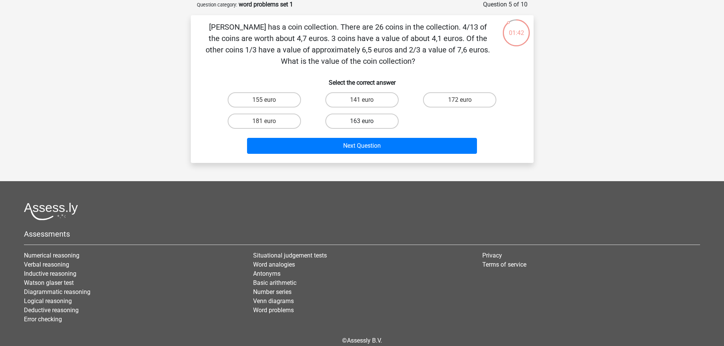
click at [372, 121] on label "163 euro" at bounding box center [362, 121] width 73 height 15
click at [367, 121] on input "163 euro" at bounding box center [364, 123] width 5 height 5
radio input "true"
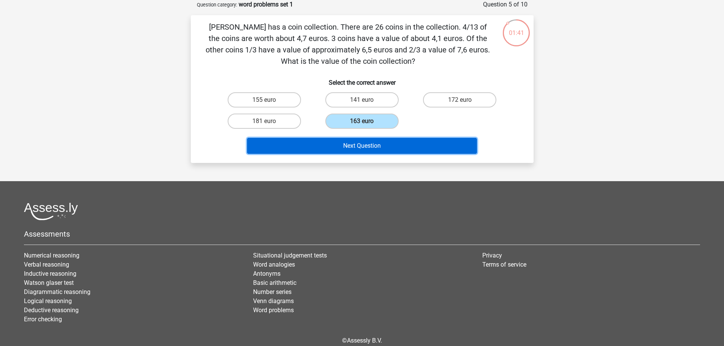
click at [383, 146] on button "Next Question" at bounding box center [362, 146] width 230 height 16
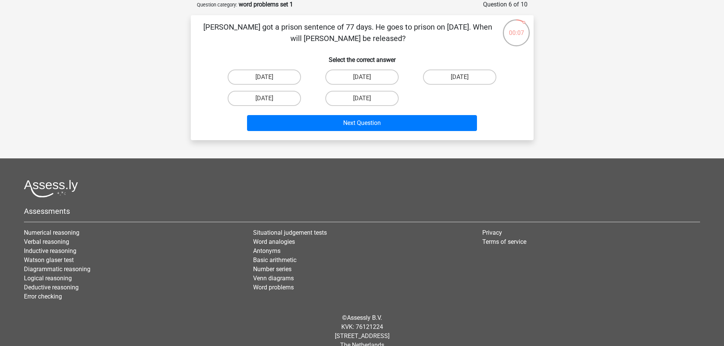
drag, startPoint x: 272, startPoint y: 96, endPoint x: 297, endPoint y: 108, distance: 28.4
click at [272, 96] on label "August 16" at bounding box center [264, 98] width 73 height 15
click at [269, 98] on input "August 16" at bounding box center [266, 100] width 5 height 5
radio input "true"
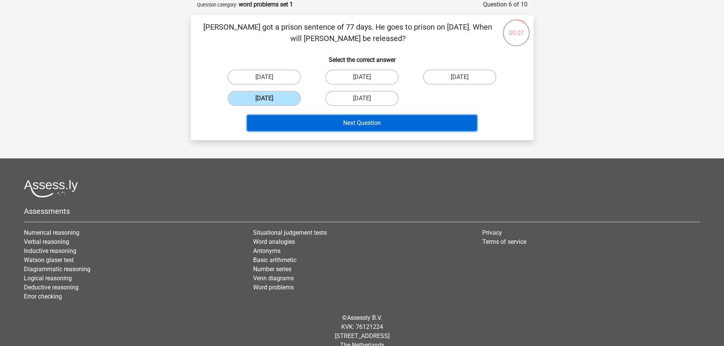
click at [356, 123] on button "Next Question" at bounding box center [362, 123] width 230 height 16
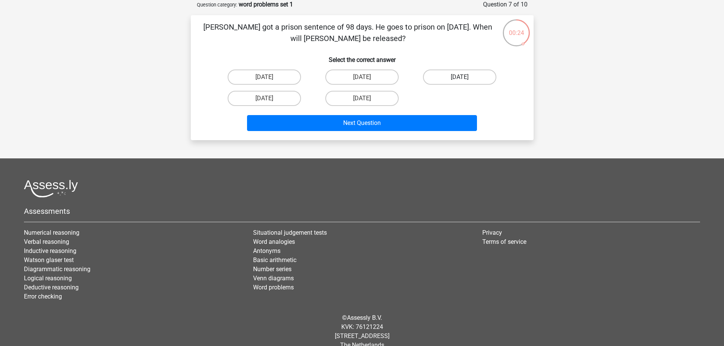
click at [455, 75] on label "August 21" at bounding box center [459, 77] width 73 height 15
click at [460, 77] on input "August 21" at bounding box center [462, 79] width 5 height 5
radio input "true"
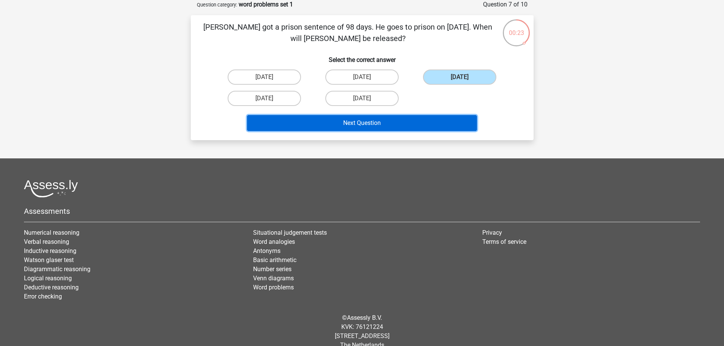
click at [366, 125] on button "Next Question" at bounding box center [362, 123] width 230 height 16
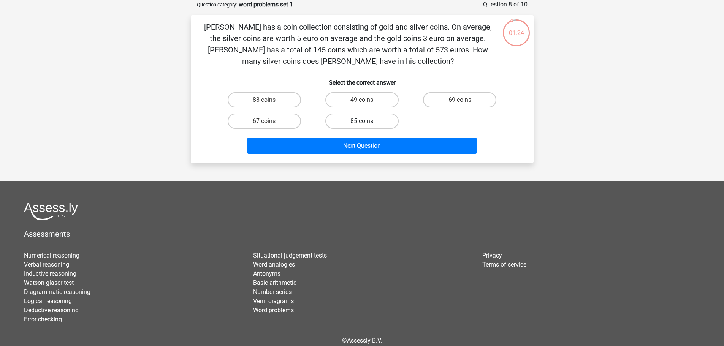
click at [359, 121] on label "85 coins" at bounding box center [362, 121] width 73 height 15
click at [362, 121] on input "85 coins" at bounding box center [364, 123] width 5 height 5
radio input "true"
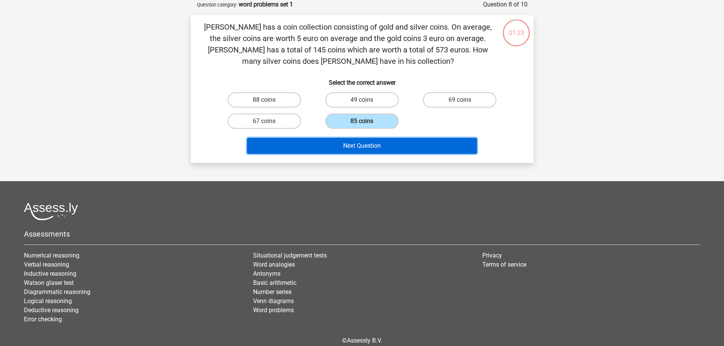
click at [369, 143] on button "Next Question" at bounding box center [362, 146] width 230 height 16
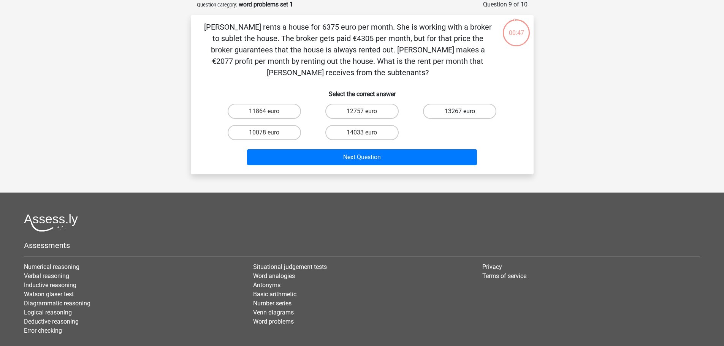
click at [451, 109] on label "13267 euro" at bounding box center [459, 111] width 73 height 15
click at [460, 111] on input "13267 euro" at bounding box center [462, 113] width 5 height 5
radio input "true"
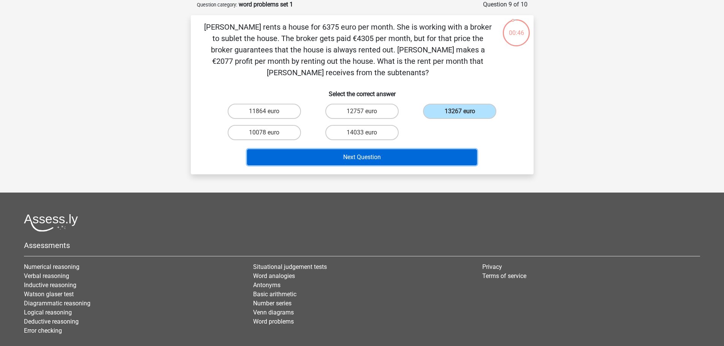
click at [359, 158] on button "Next Question" at bounding box center [362, 157] width 230 height 16
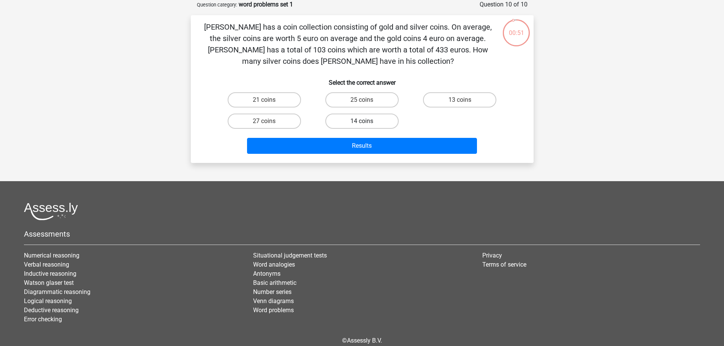
click at [361, 119] on label "14 coins" at bounding box center [362, 121] width 73 height 15
click at [362, 121] on input "14 coins" at bounding box center [364, 123] width 5 height 5
radio input "true"
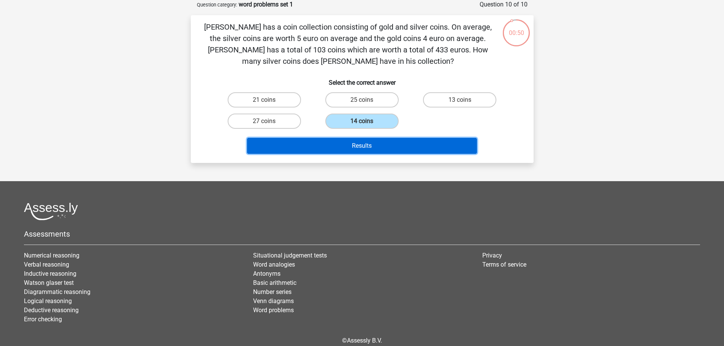
click at [362, 145] on button "Results" at bounding box center [362, 146] width 230 height 16
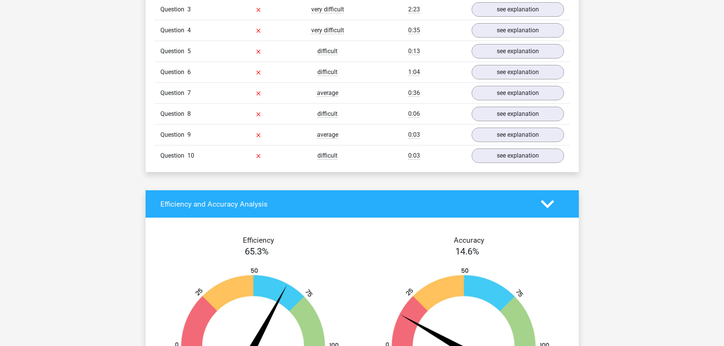
scroll to position [545, 0]
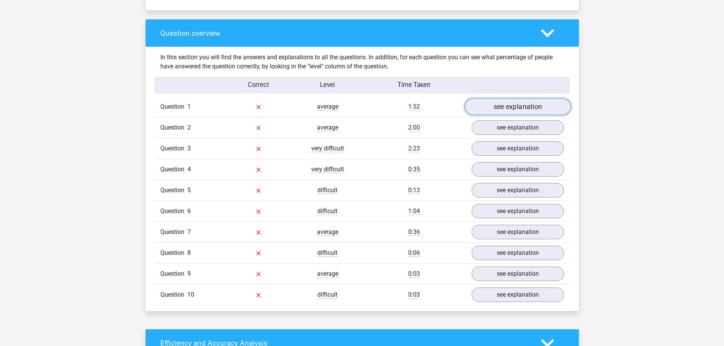
click at [520, 105] on link "see explanation" at bounding box center [518, 107] width 106 height 17
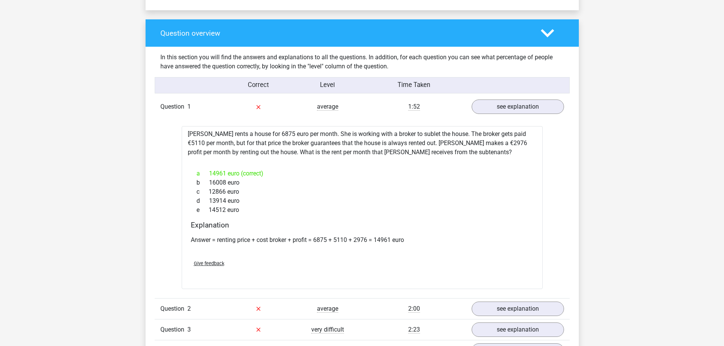
drag, startPoint x: 257, startPoint y: 136, endPoint x: 219, endPoint y: 143, distance: 38.3
click at [254, 138] on div "Julia rents a house for 6875 euro per month. She is working with a broker to su…" at bounding box center [362, 207] width 361 height 163
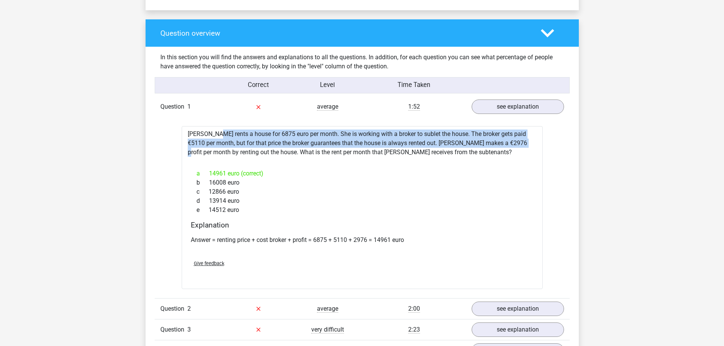
drag, startPoint x: 193, startPoint y: 135, endPoint x: 367, endPoint y: 139, distance: 174.6
click at [489, 145] on div "Julia rents a house for 6875 euro per month. She is working with a broker to su…" at bounding box center [362, 207] width 361 height 163
drag, startPoint x: 222, startPoint y: 135, endPoint x: 202, endPoint y: 140, distance: 21.0
click at [221, 135] on div "Julia rents a house for 6875 euro per month. She is working with a broker to su…" at bounding box center [362, 207] width 361 height 163
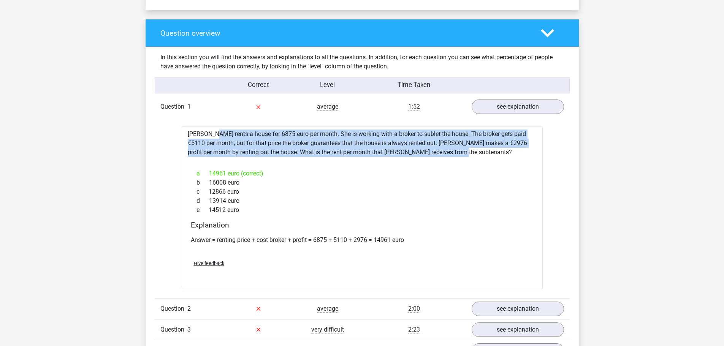
drag, startPoint x: 186, startPoint y: 133, endPoint x: 455, endPoint y: 152, distance: 269.2
click at [455, 152] on div "Julia rents a house for 6875 euro per month. She is working with a broker to su…" at bounding box center [362, 207] width 361 height 163
copy div "Julia rents a house for 6875 euro per month. She is working with a broker to su…"
drag, startPoint x: 290, startPoint y: 135, endPoint x: 281, endPoint y: 130, distance: 9.9
click at [289, 135] on div "Julia rents a house for 6875 euro per month. She is working with a broker to su…" at bounding box center [362, 207] width 361 height 163
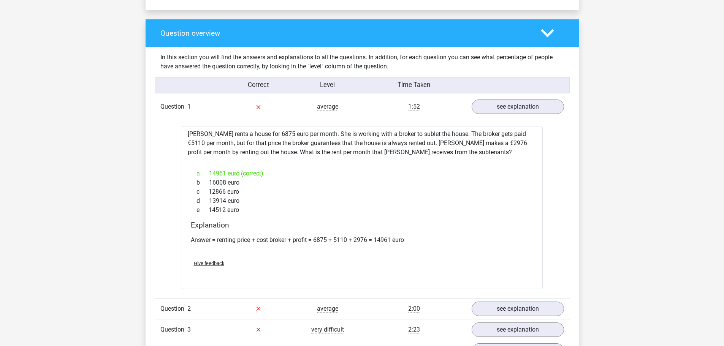
click at [500, 175] on div "a 14961 euro (correct)" at bounding box center [362, 173] width 343 height 9
click at [523, 309] on link "see explanation" at bounding box center [518, 309] width 106 height 17
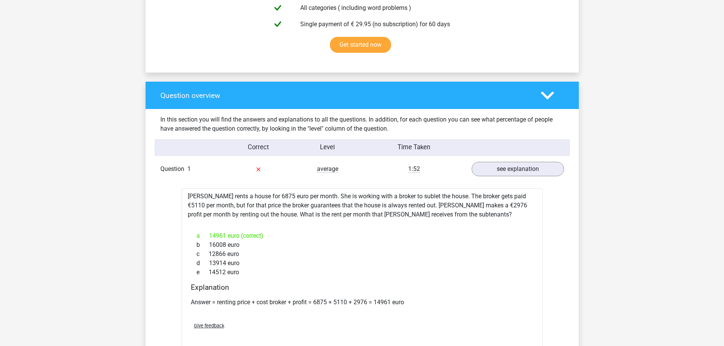
scroll to position [403, 0]
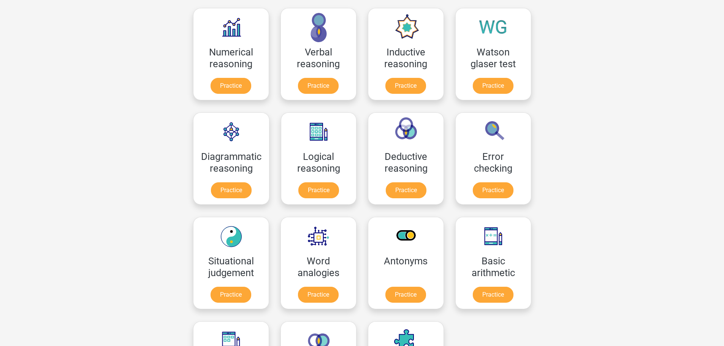
scroll to position [161, 0]
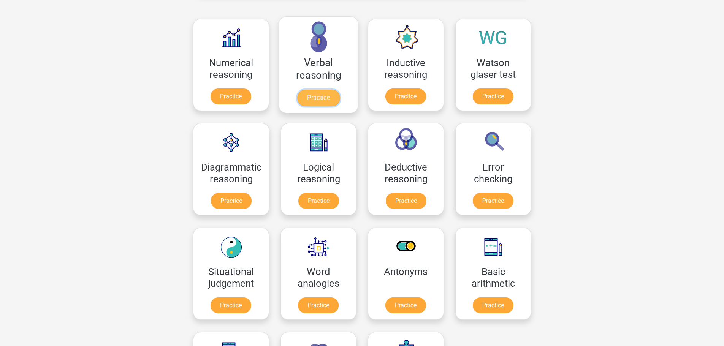
click at [330, 95] on link "Practice" at bounding box center [318, 98] width 43 height 17
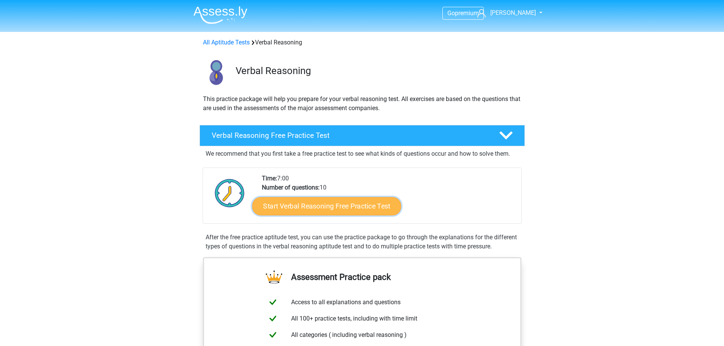
click at [320, 206] on link "Start Verbal Reasoning Free Practice Test" at bounding box center [326, 206] width 149 height 18
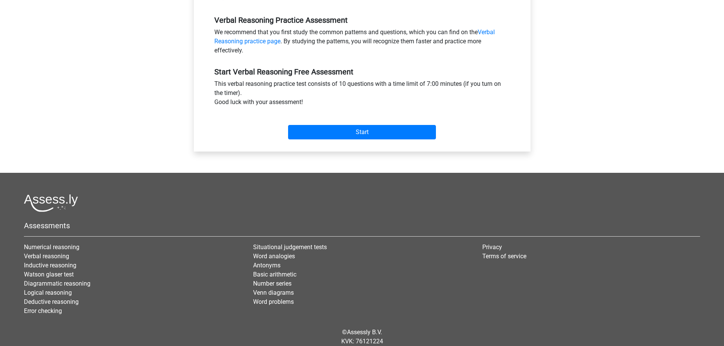
scroll to position [226, 0]
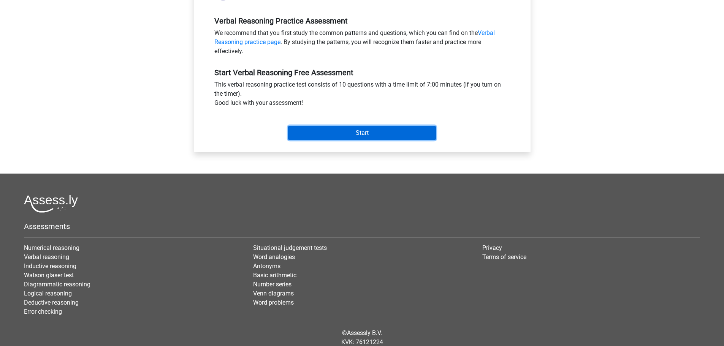
click at [360, 132] on input "Start" at bounding box center [362, 133] width 148 height 14
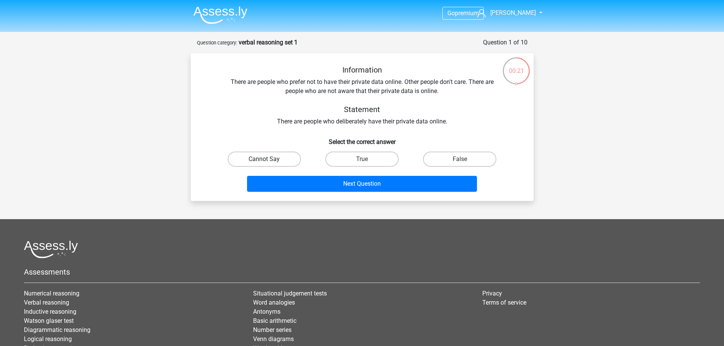
click at [267, 157] on label "Cannot Say" at bounding box center [264, 159] width 73 height 15
click at [267, 159] on input "Cannot Say" at bounding box center [266, 161] width 5 height 5
radio input "true"
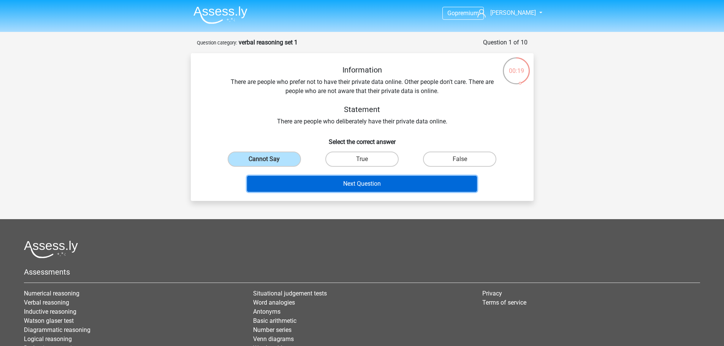
click at [364, 184] on button "Next Question" at bounding box center [362, 184] width 230 height 16
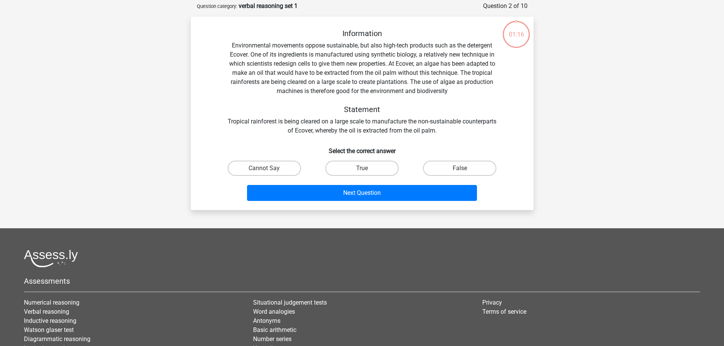
scroll to position [38, 0]
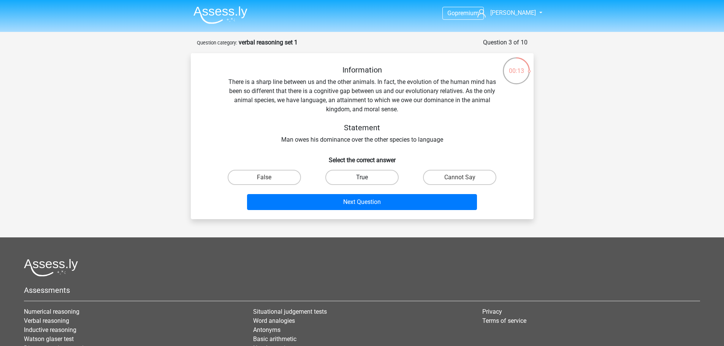
click at [362, 177] on label "True" at bounding box center [362, 177] width 73 height 15
click at [362, 178] on input "True" at bounding box center [364, 180] width 5 height 5
radio input "true"
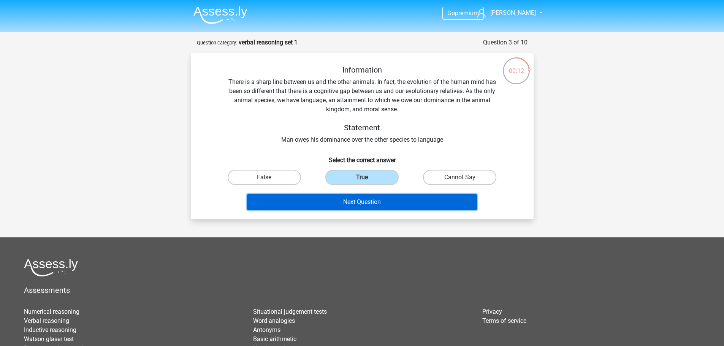
click at [371, 200] on button "Next Question" at bounding box center [362, 202] width 230 height 16
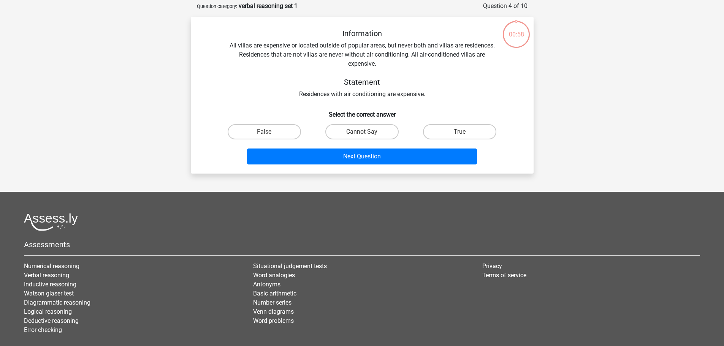
scroll to position [38, 0]
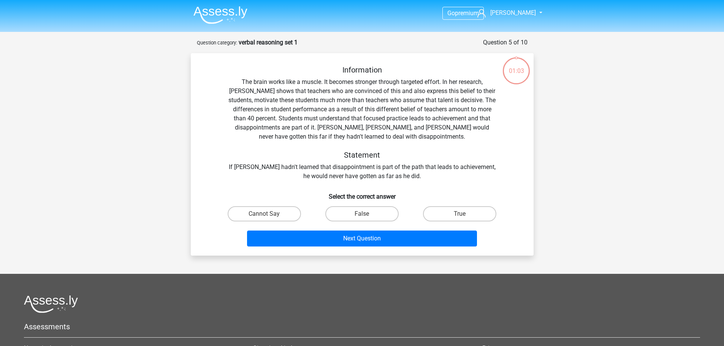
scroll to position [38, 0]
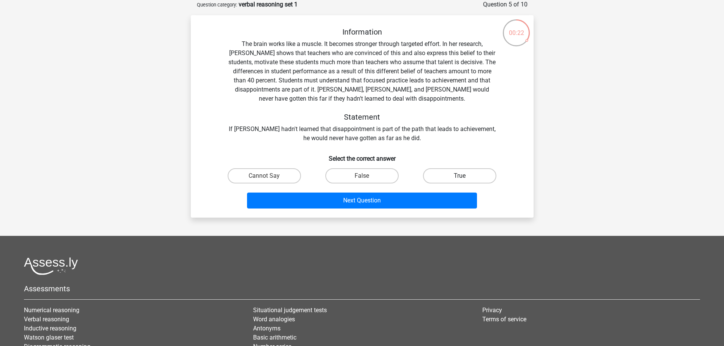
click at [467, 175] on label "True" at bounding box center [459, 175] width 73 height 15
click at [465, 176] on input "True" at bounding box center [462, 178] width 5 height 5
radio input "true"
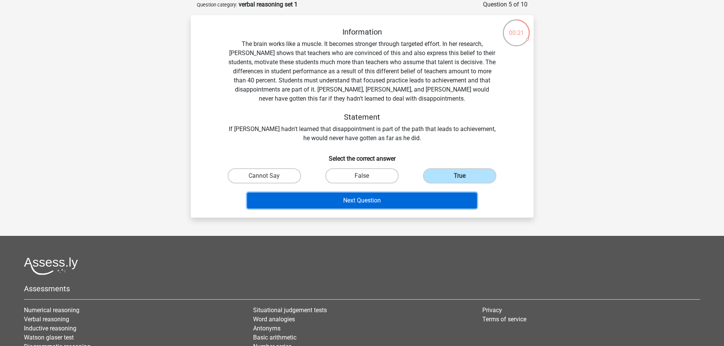
click at [348, 200] on button "Next Question" at bounding box center [362, 201] width 230 height 16
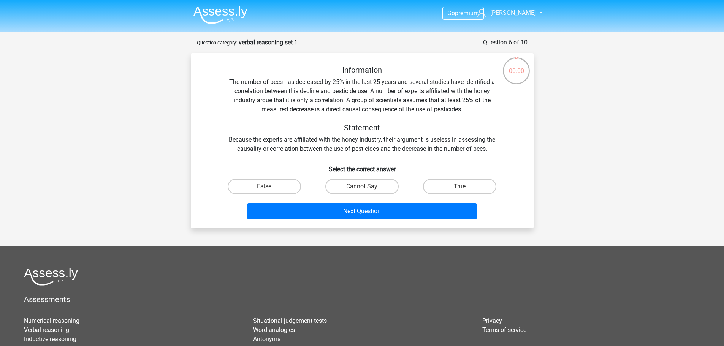
scroll to position [38, 0]
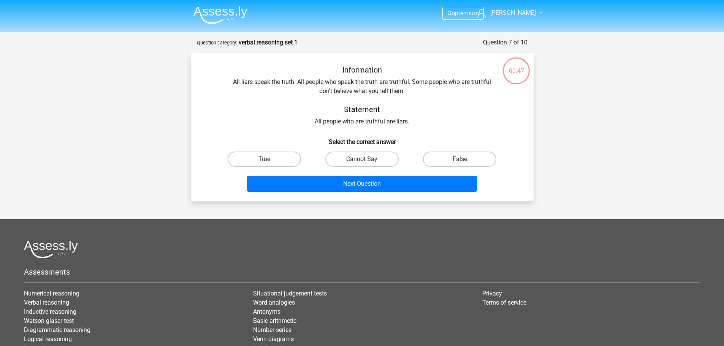
scroll to position [38, 0]
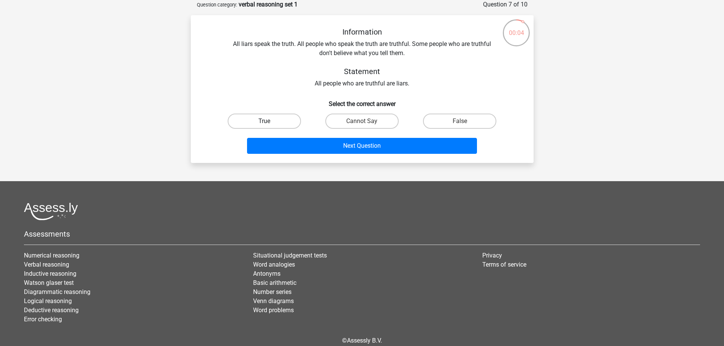
click at [269, 121] on label "True" at bounding box center [264, 121] width 73 height 15
click at [269, 121] on input "True" at bounding box center [266, 123] width 5 height 5
radio input "true"
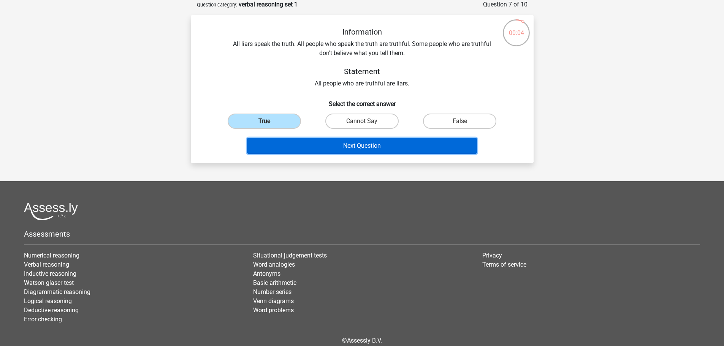
click at [359, 148] on button "Next Question" at bounding box center [362, 146] width 230 height 16
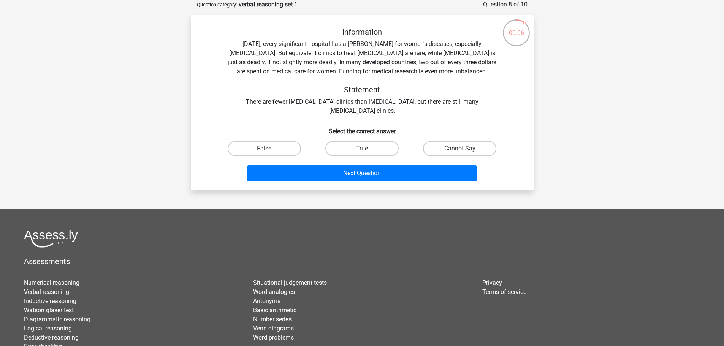
click at [465, 149] on input "Cannot Say" at bounding box center [462, 151] width 5 height 5
radio input "true"
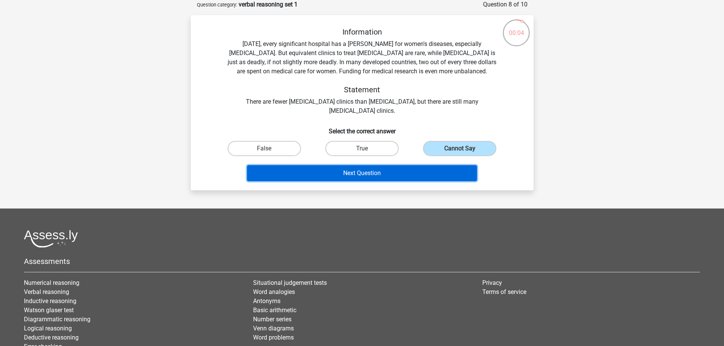
click at [413, 169] on button "Next Question" at bounding box center [362, 173] width 230 height 16
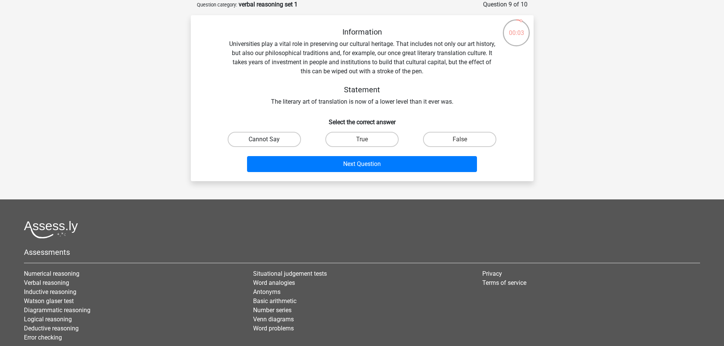
click at [274, 138] on label "Cannot Say" at bounding box center [264, 139] width 73 height 15
click at [269, 140] on input "Cannot Say" at bounding box center [266, 142] width 5 height 5
radio input "true"
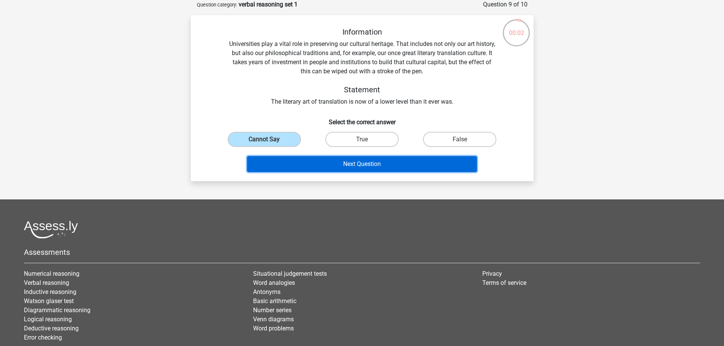
click at [367, 163] on button "Next Question" at bounding box center [362, 164] width 230 height 16
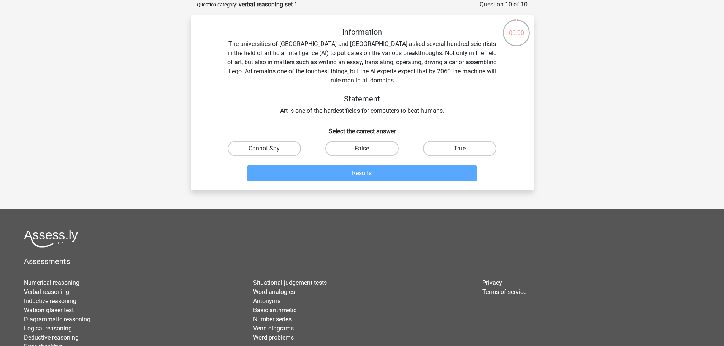
click at [276, 144] on label "Cannot Say" at bounding box center [264, 148] width 73 height 15
click at [269, 149] on input "Cannot Say" at bounding box center [266, 151] width 5 height 5
radio input "true"
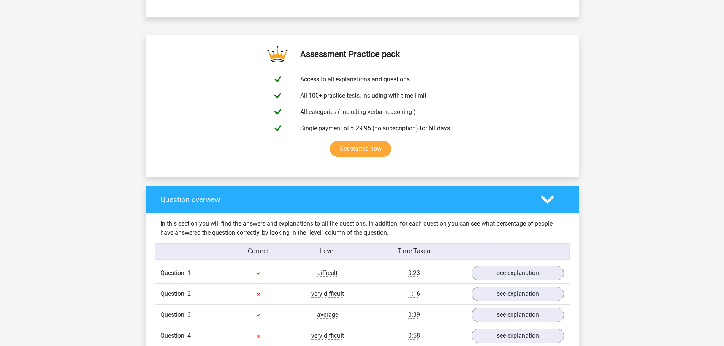
scroll to position [436, 0]
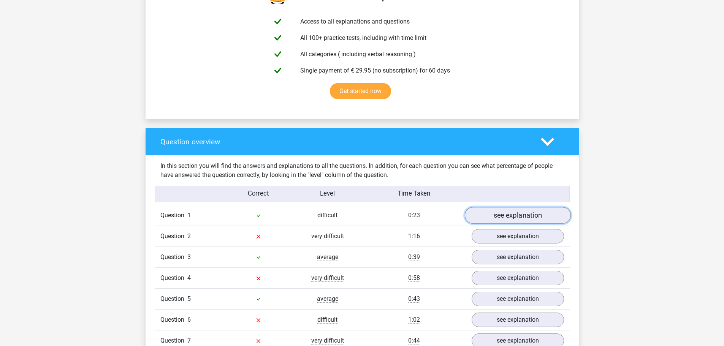
click at [535, 214] on link "see explanation" at bounding box center [518, 216] width 106 height 17
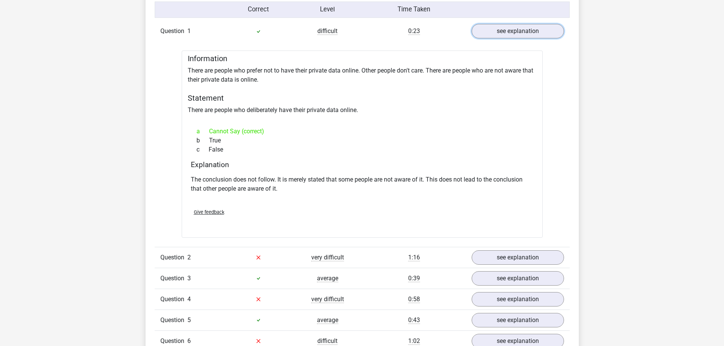
scroll to position [660, 0]
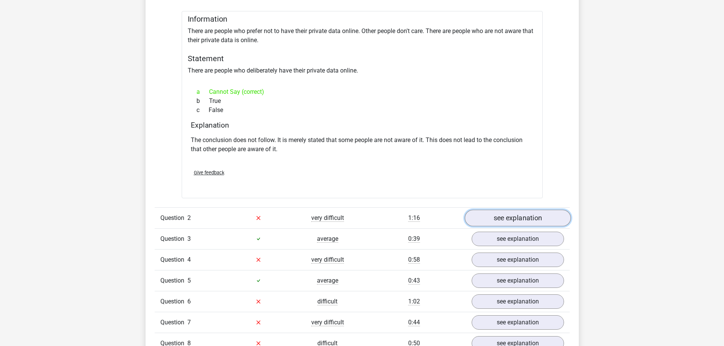
click at [510, 218] on link "see explanation" at bounding box center [518, 218] width 106 height 17
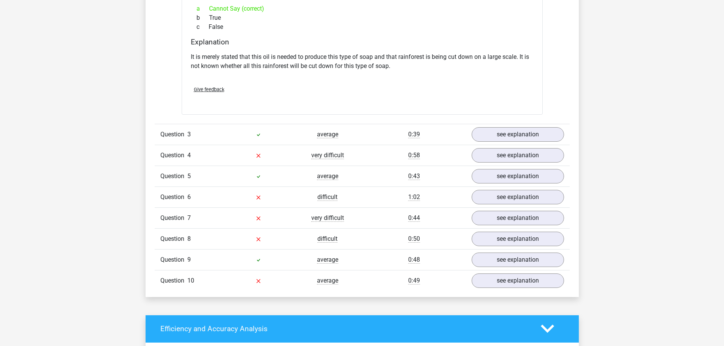
scroll to position [1009, 0]
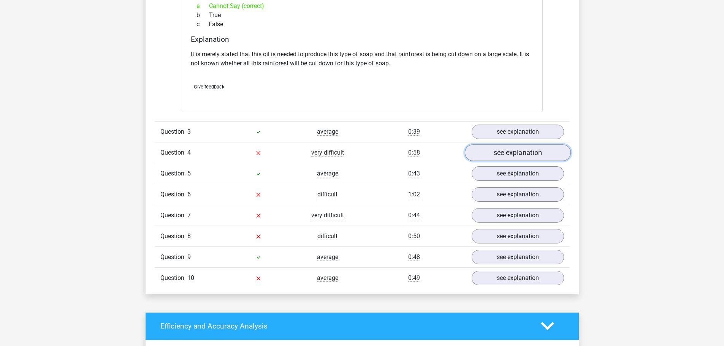
click at [519, 149] on link "see explanation" at bounding box center [518, 153] width 106 height 17
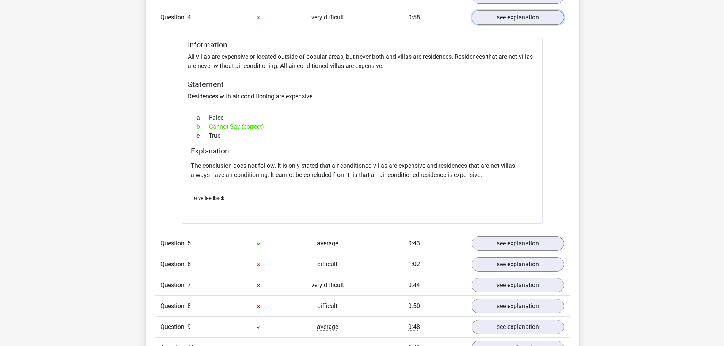
scroll to position [1155, 0]
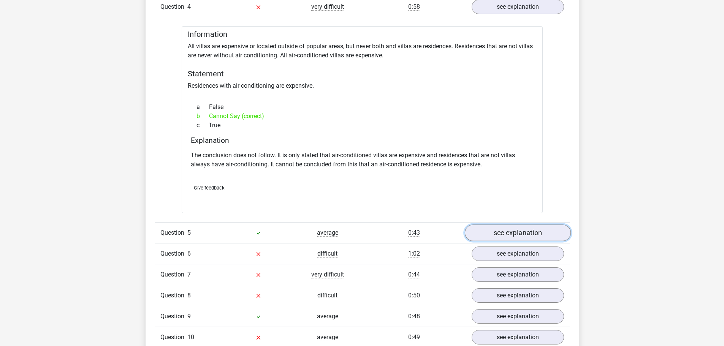
click at [523, 233] on link "see explanation" at bounding box center [518, 233] width 106 height 17
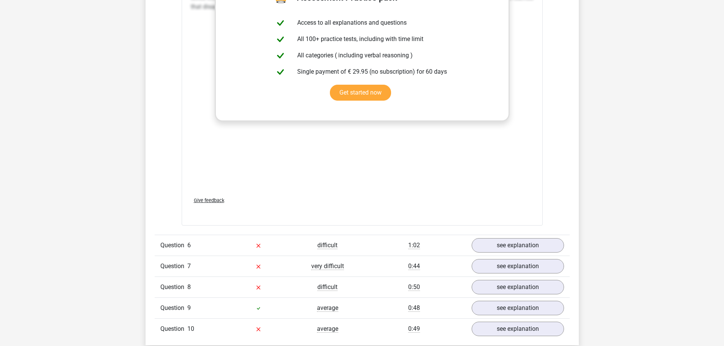
scroll to position [1665, 0]
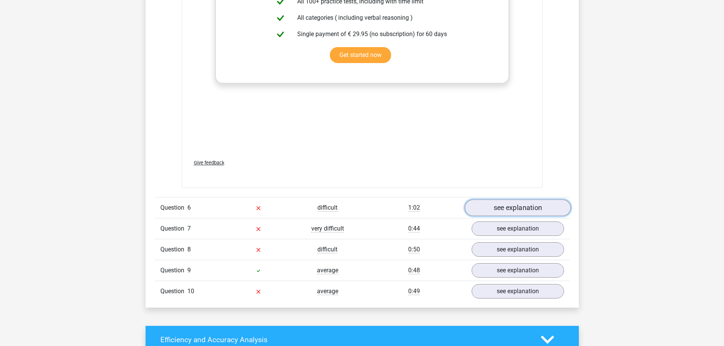
click at [521, 200] on link "see explanation" at bounding box center [518, 208] width 106 height 17
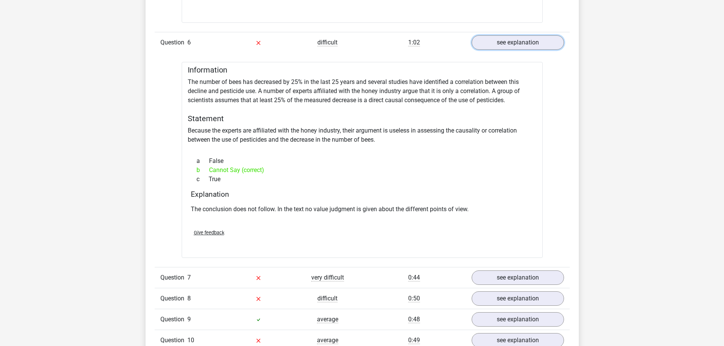
scroll to position [1833, 0]
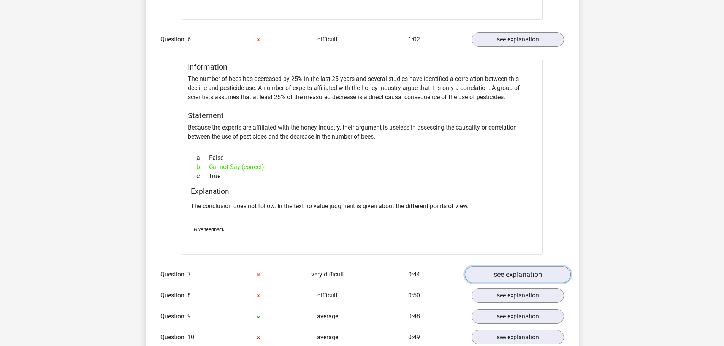
click at [506, 267] on link "see explanation" at bounding box center [518, 275] width 106 height 17
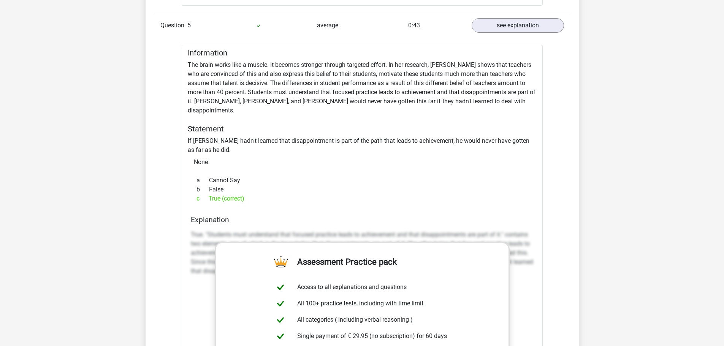
scroll to position [1179, 0]
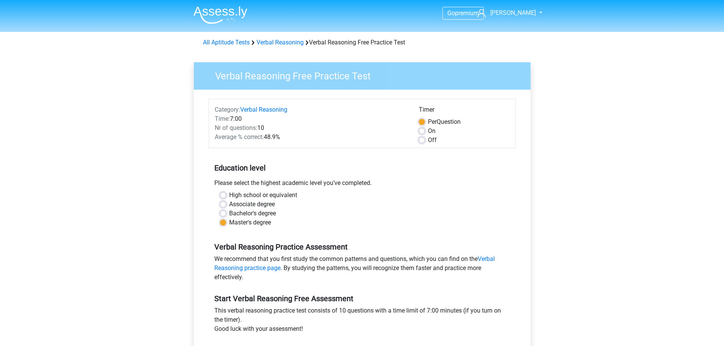
scroll to position [226, 0]
